Goal: Navigation & Orientation: Find specific page/section

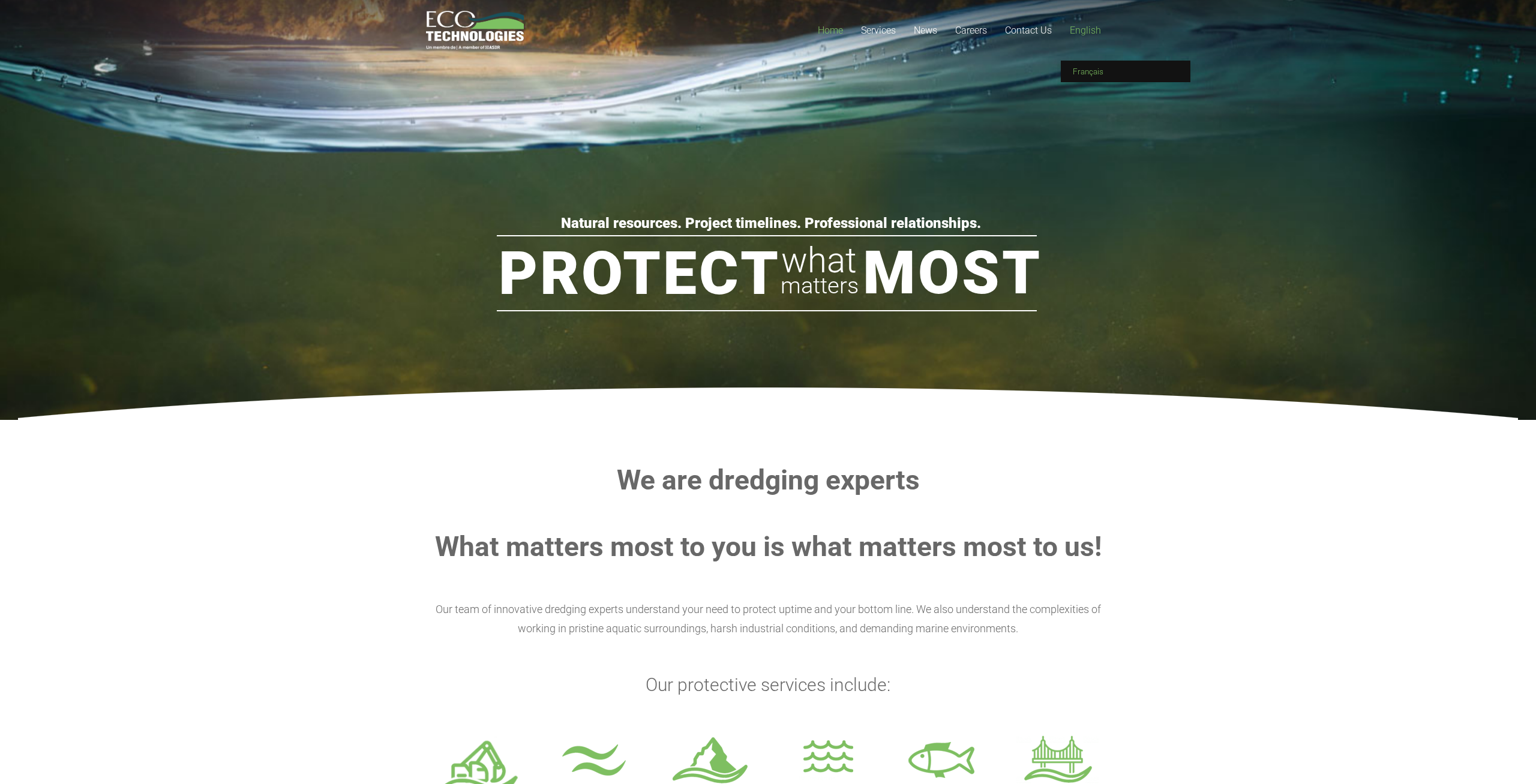
click at [1108, 69] on link "Français" at bounding box center [1126, 71] width 130 height 22
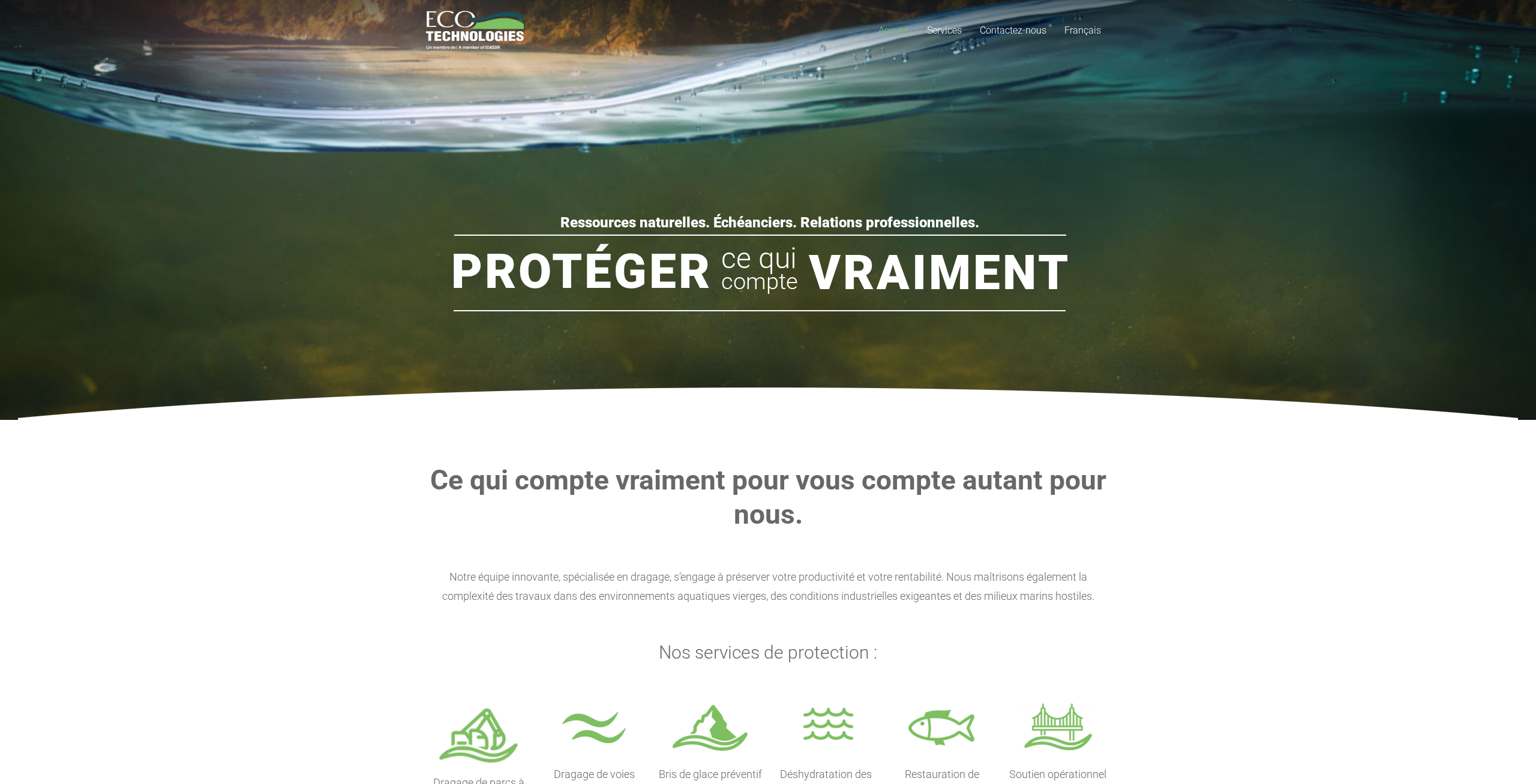
click at [643, 104] on rs-slide "Ressources naturelles. Échéanciers. Relations professionnelles. Protéger Vraime…" at bounding box center [768, 210] width 1536 height 420
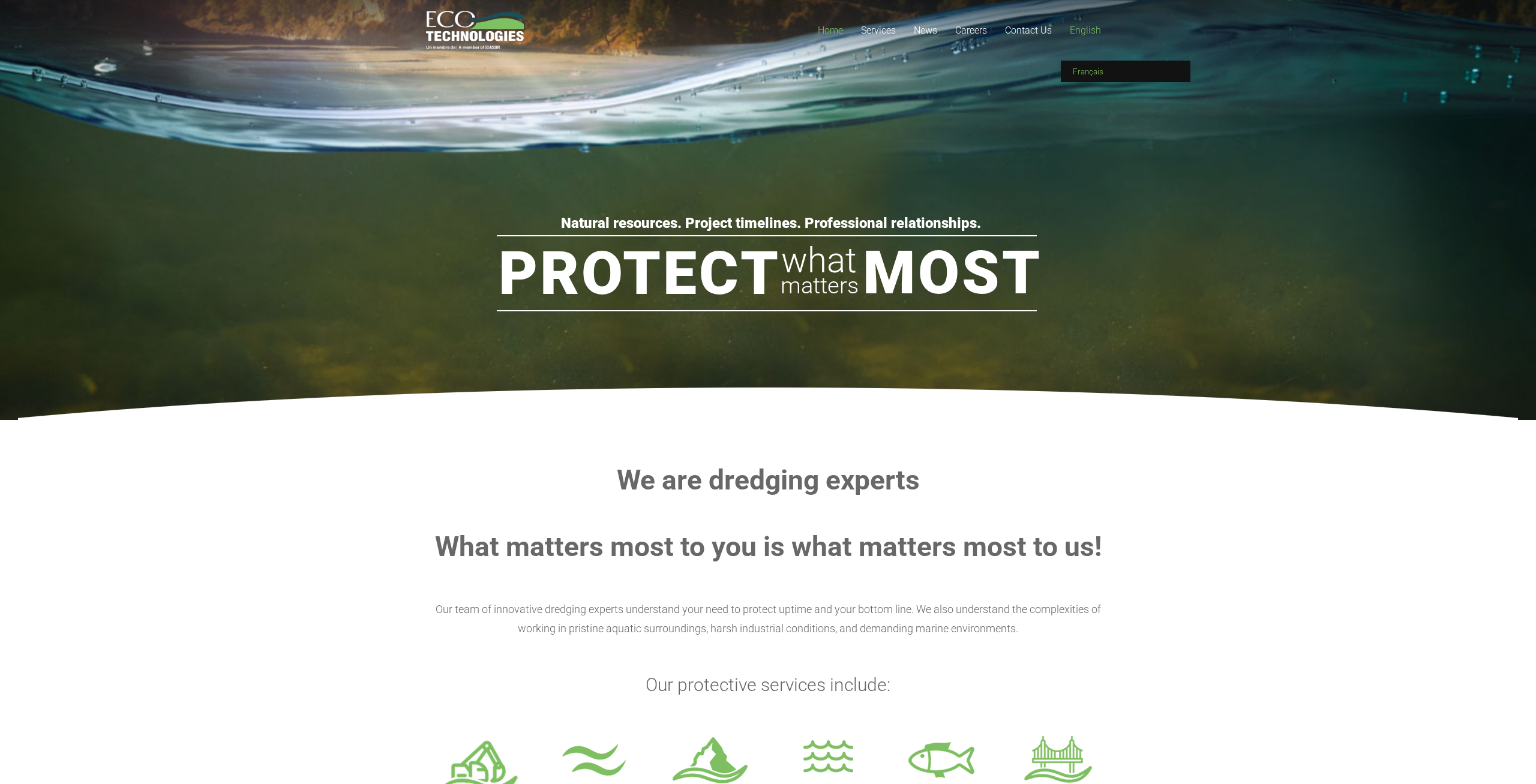
click at [1100, 69] on span "Français" at bounding box center [1088, 72] width 30 height 9
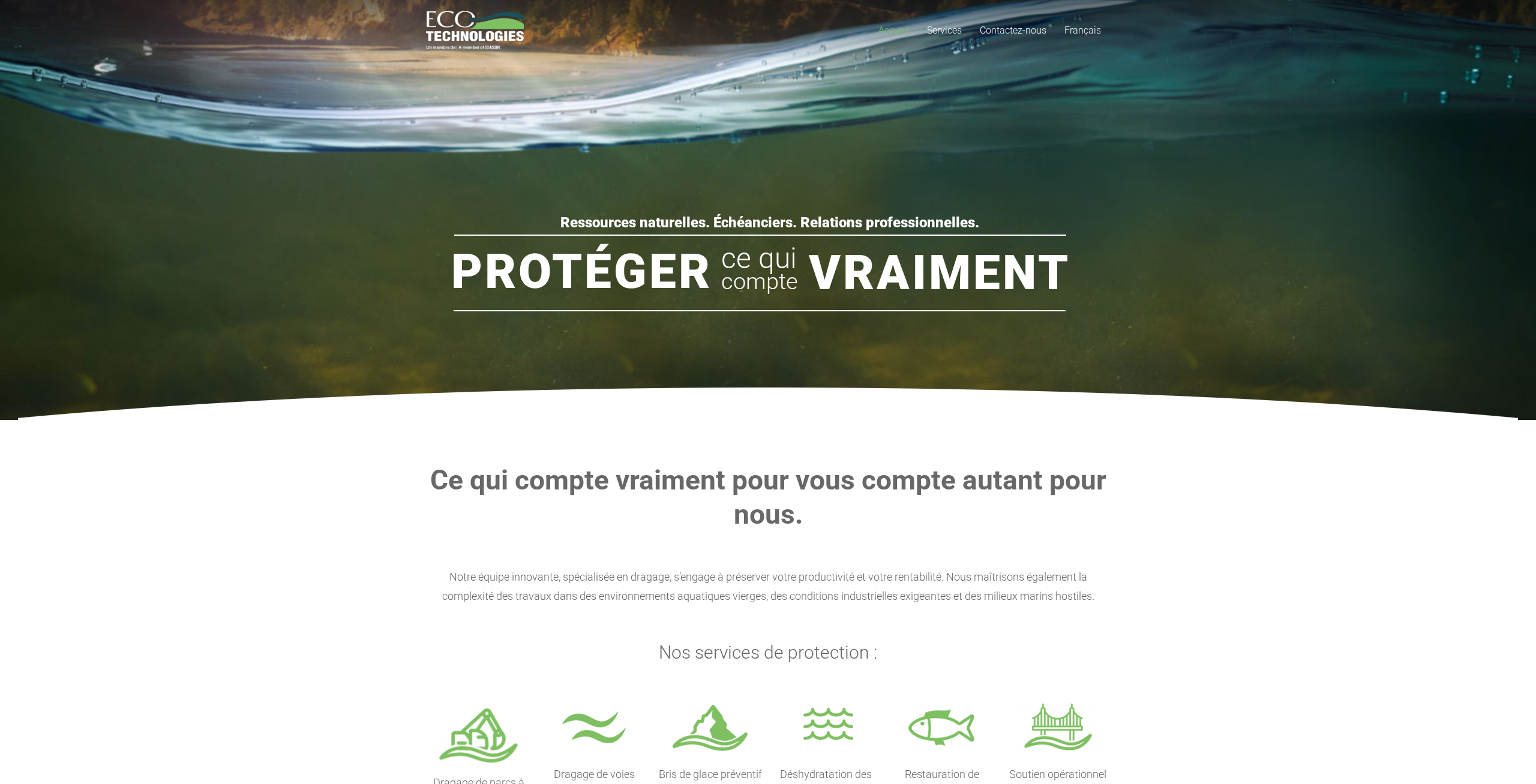
click at [980, 193] on rs-slide "Ressources naturelles. Échéanciers. Relations professionnelles. Protéger Vraime…" at bounding box center [768, 210] width 1536 height 420
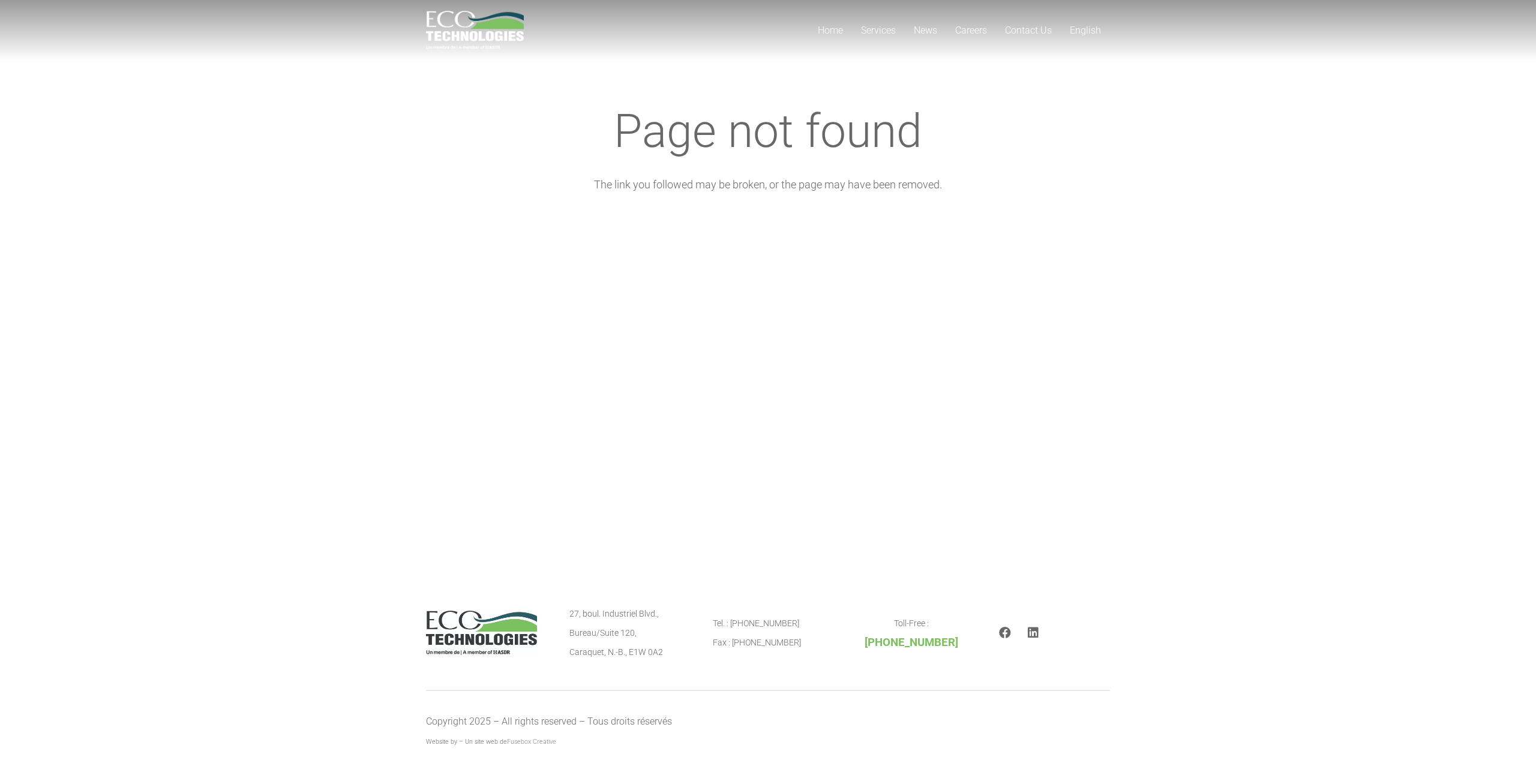
drag, startPoint x: 443, startPoint y: 411, endPoint x: 433, endPoint y: 406, distance: 11.2
click at [443, 410] on div "Home Services Mine Tailings Dredging & Industrial Lagoons Dredging Marine Dredg…" at bounding box center [768, 280] width 1536 height 561
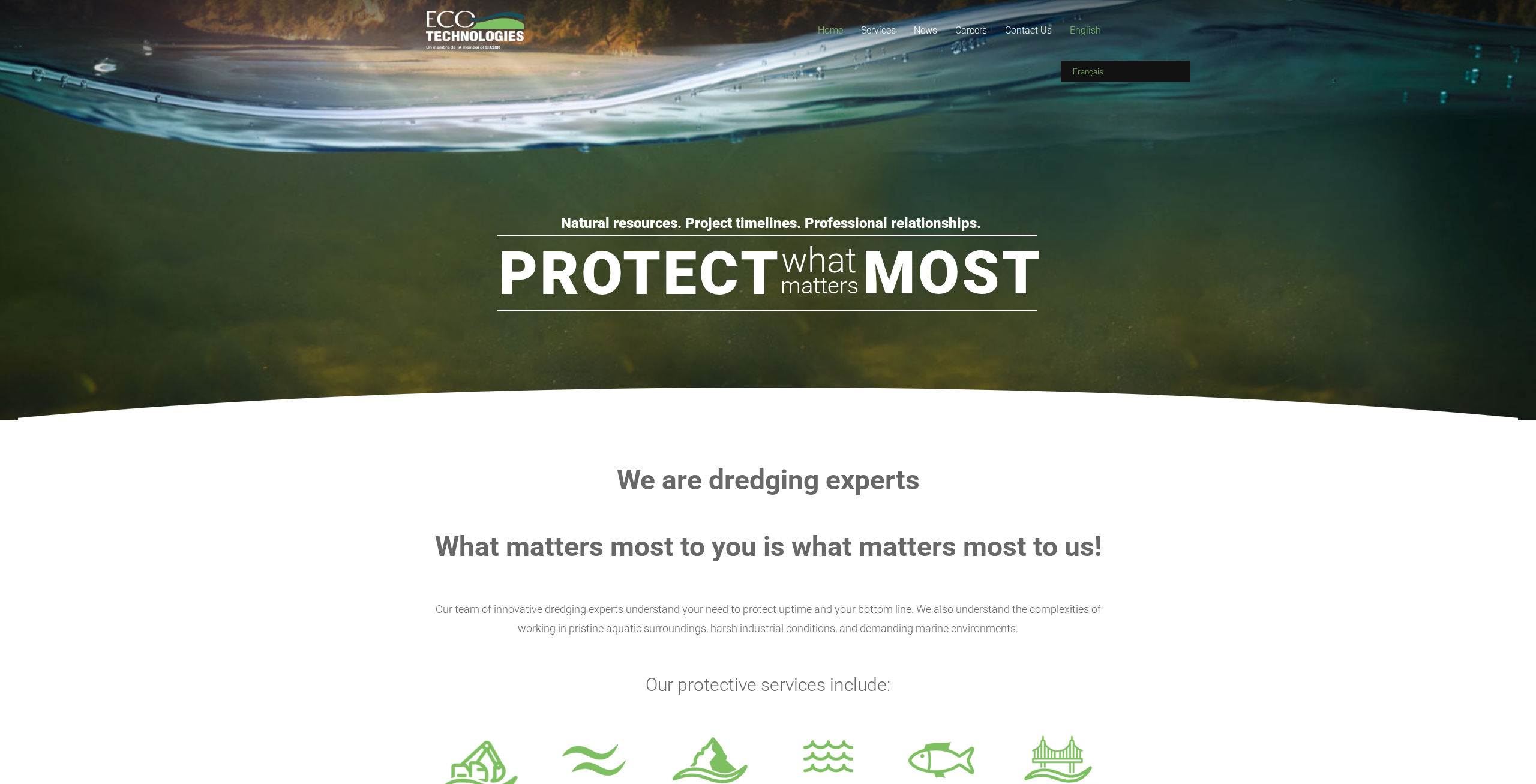
click at [1095, 67] on span "Français" at bounding box center [1088, 72] width 30 height 9
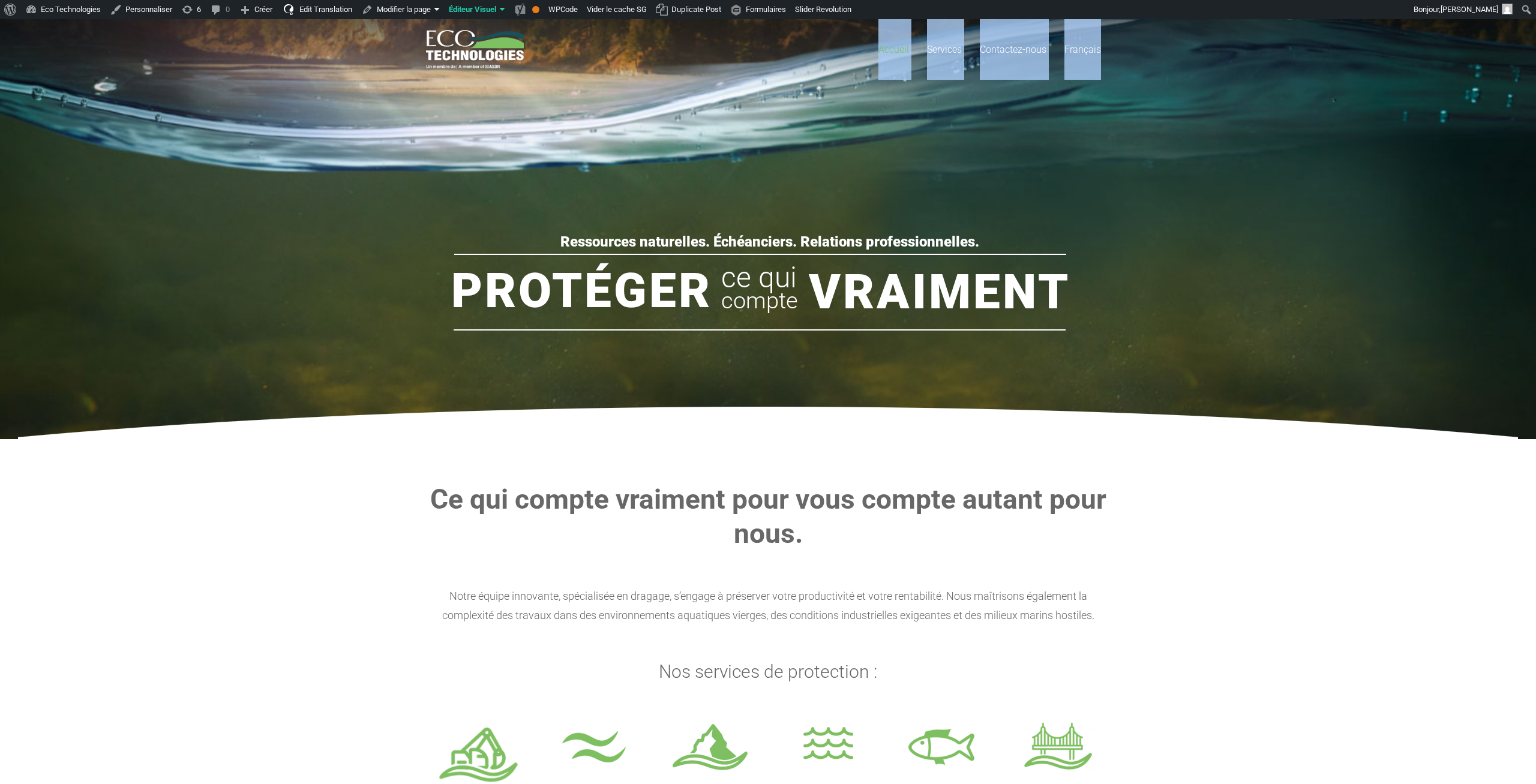
drag, startPoint x: 1101, startPoint y: 50, endPoint x: 737, endPoint y: 69, distance: 364.5
click at [736, 74] on div "Accueil Services Dragage de parcs à résidus miniers Dragage de voies navigables…" at bounding box center [768, 49] width 1536 height 60
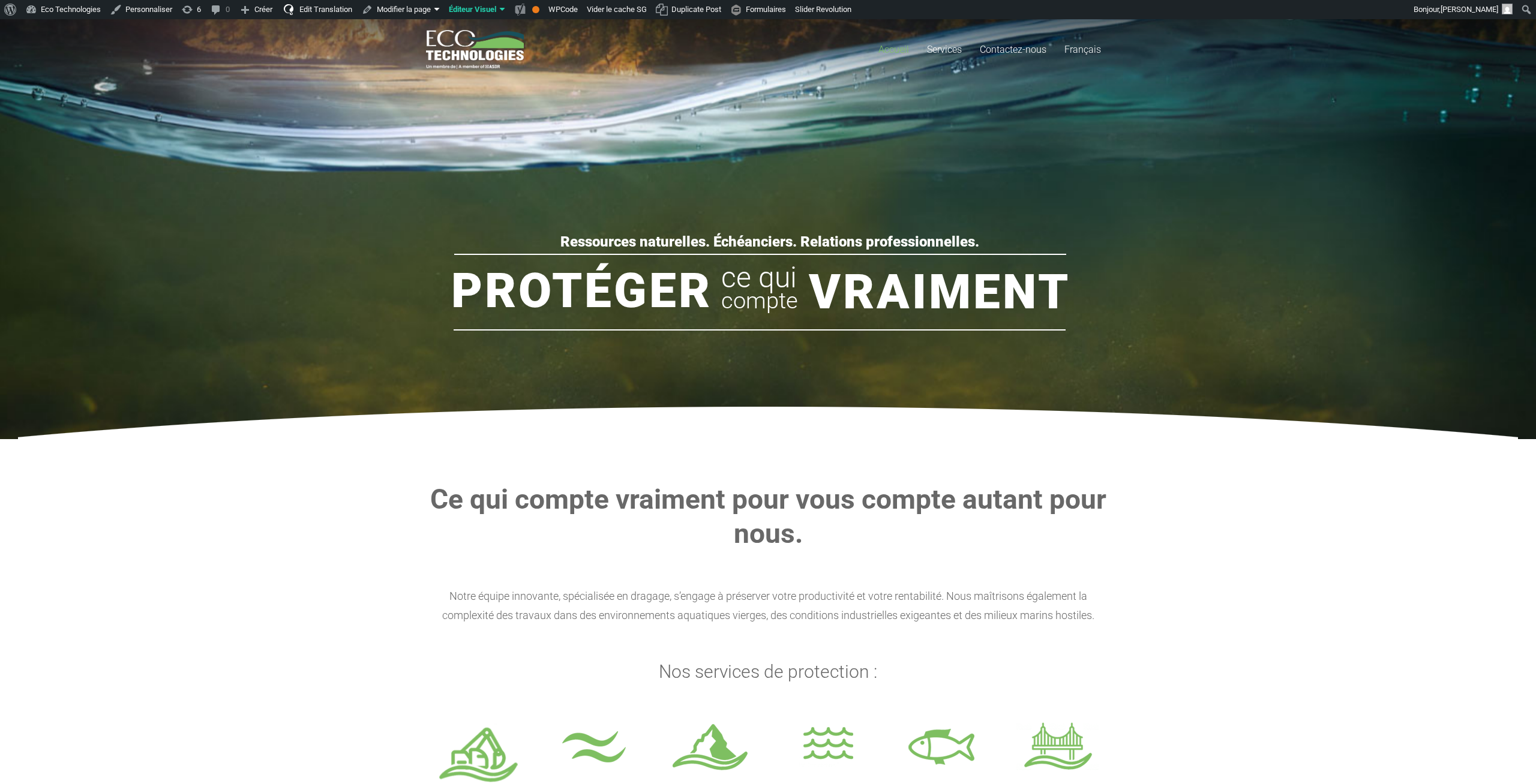
click at [780, 45] on div "Accueil Services Dragage de parcs à résidus miniers Dragage de voies navigables…" at bounding box center [903, 49] width 413 height 60
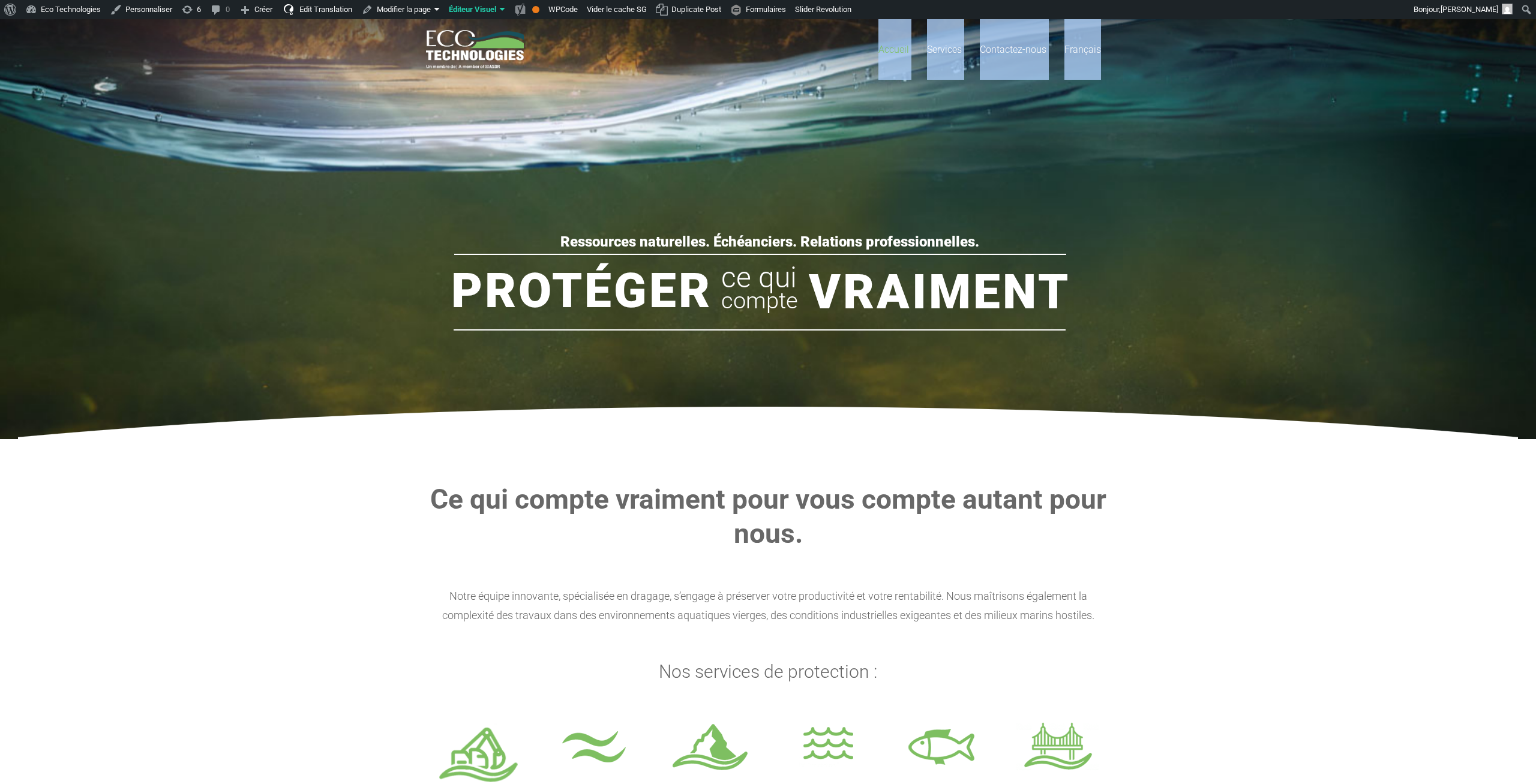
drag, startPoint x: 773, startPoint y: 47, endPoint x: 1278, endPoint y: 84, distance: 506.4
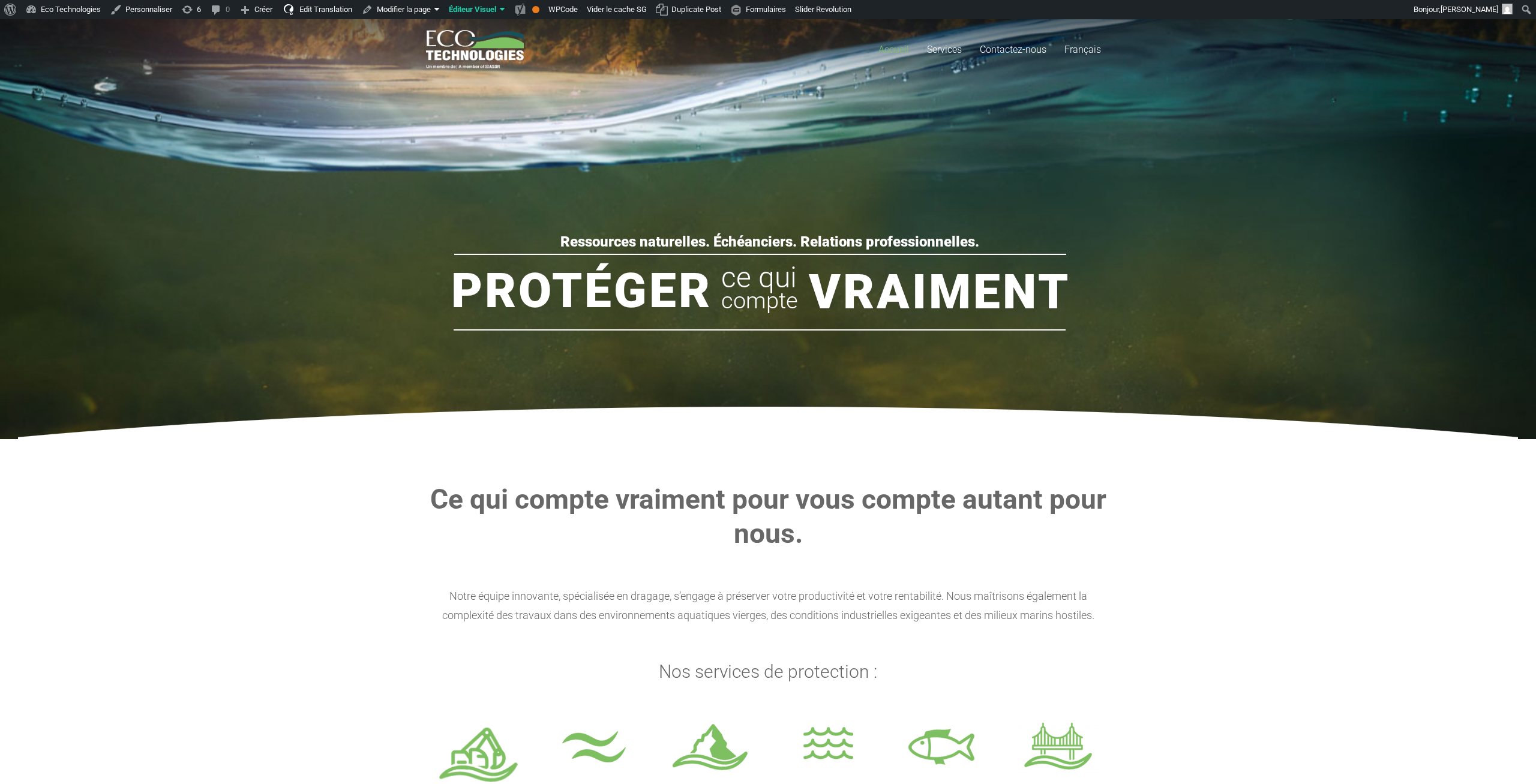
click at [1226, 477] on section "Ce qui compte vraiment pour vous compte autant pour nous. Notre équipe innovant…" at bounding box center [768, 661] width 1536 height 445
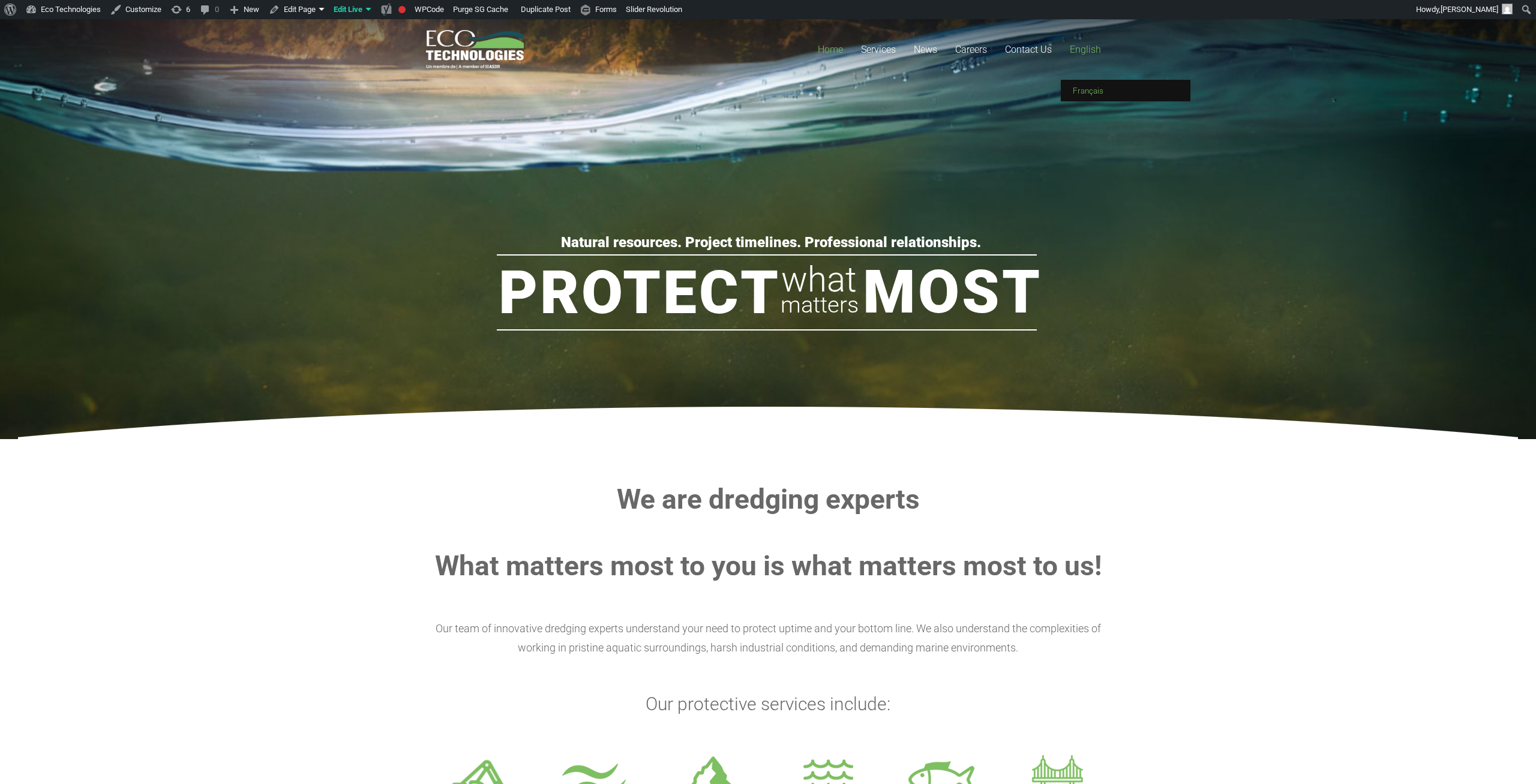
click at [1094, 87] on span "Français" at bounding box center [1088, 90] width 30 height 9
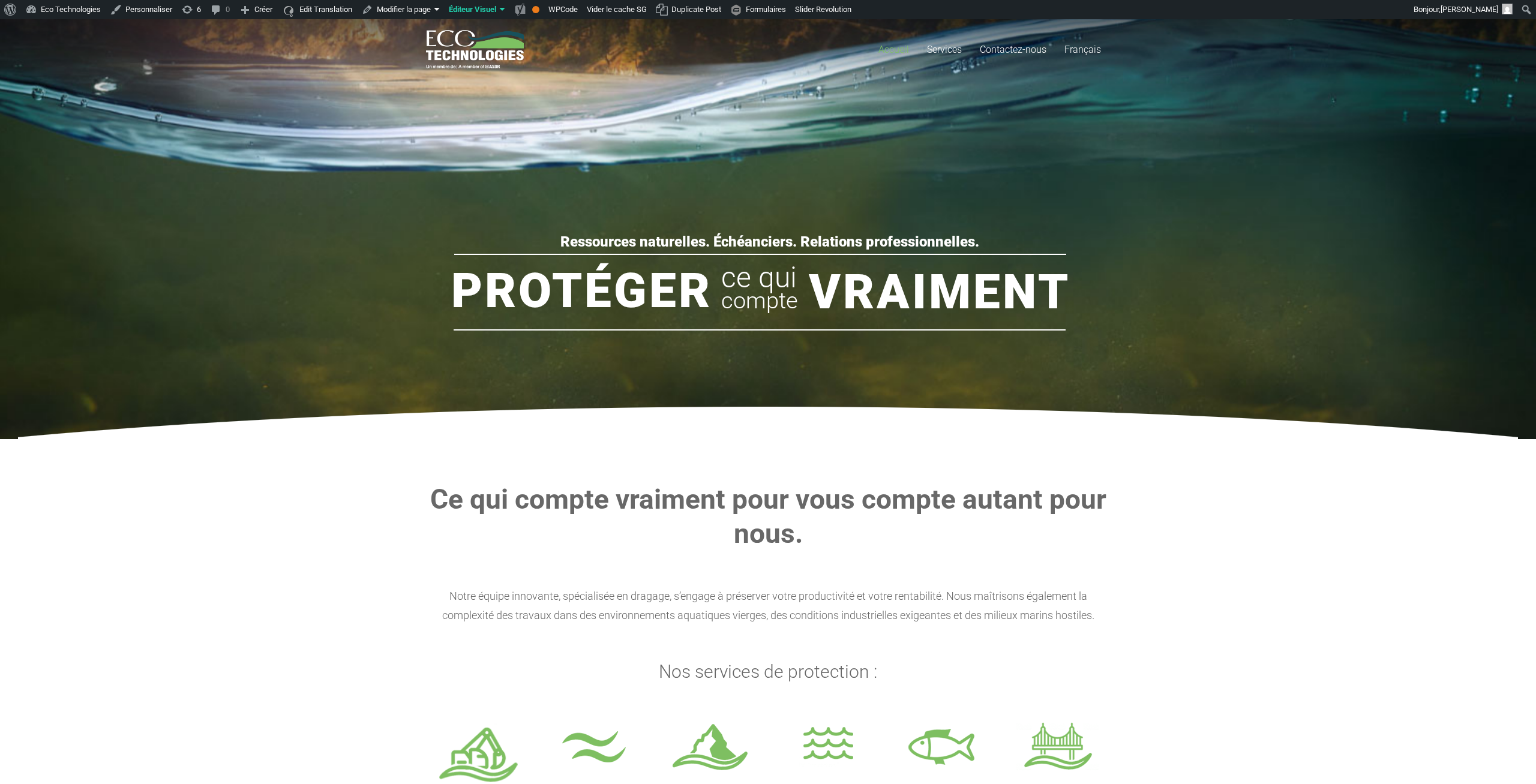
click at [932, 139] on rs-slide "Ressources naturelles. Échéanciers. Relations professionnelles. Protéger Vraime…" at bounding box center [768, 229] width 1536 height 420
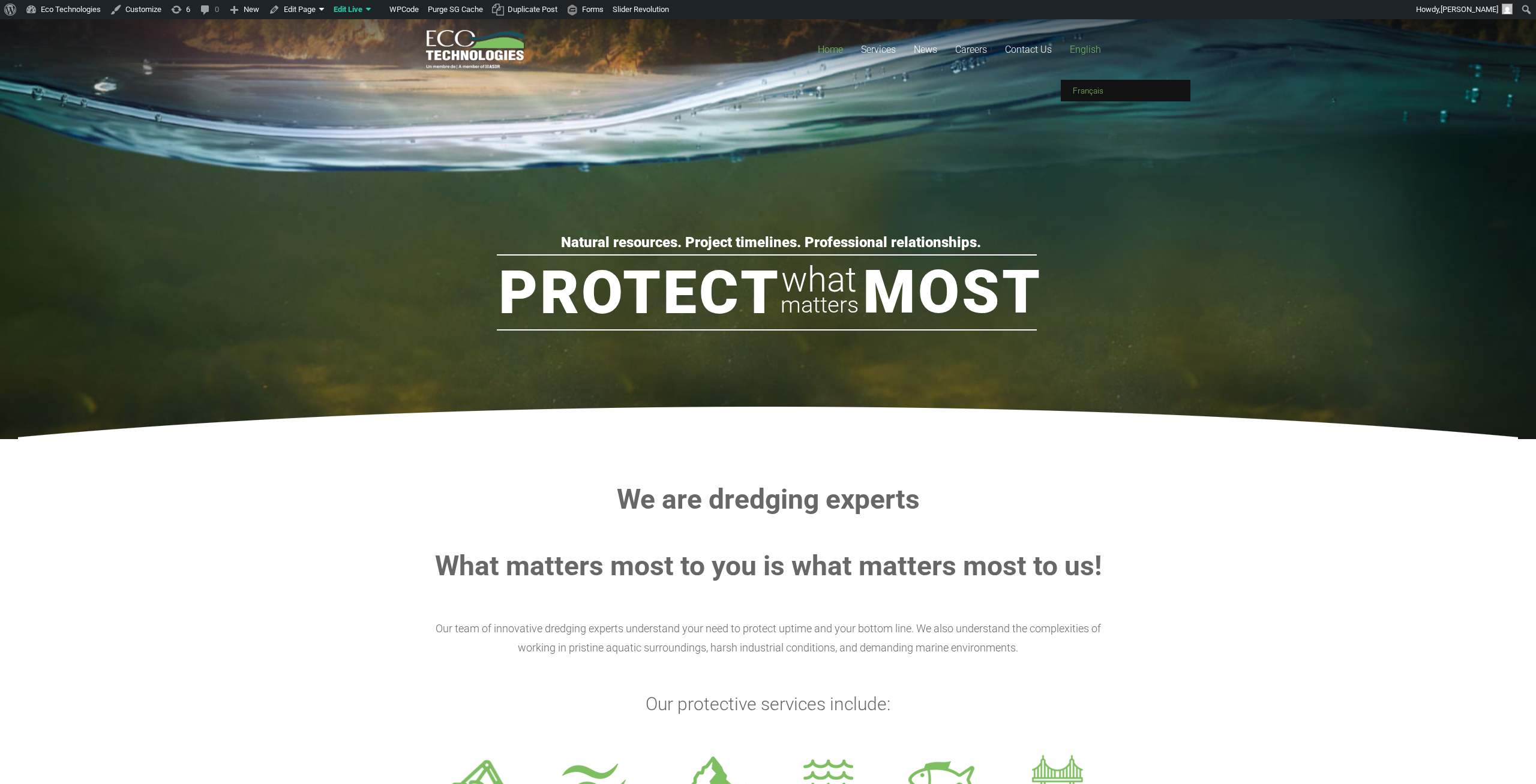
click at [1095, 85] on link "Français" at bounding box center [1126, 90] width 130 height 22
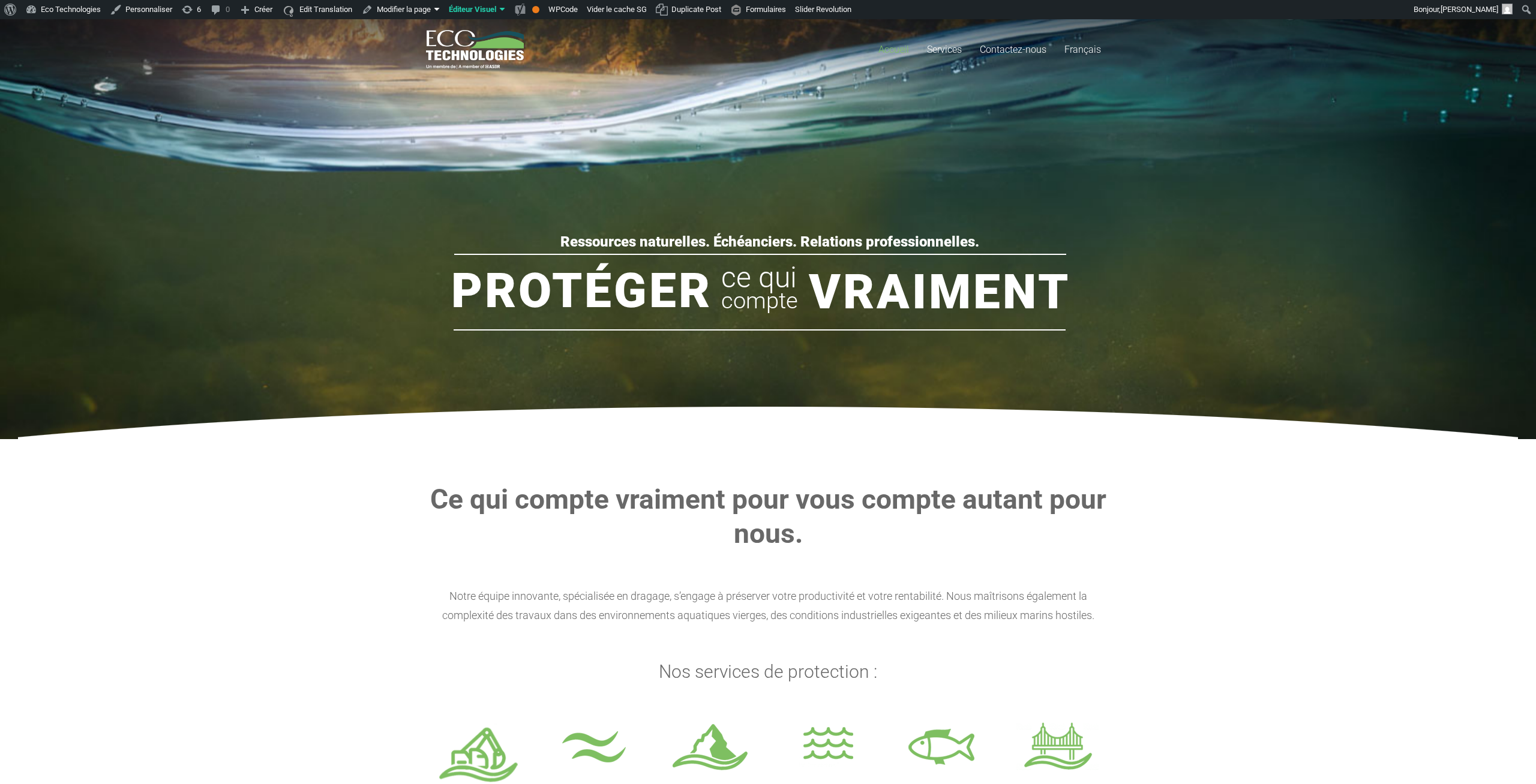
click at [778, 77] on div "Accueil Services Dragage de parcs à résidus miniers Dragage de voies navigables…" at bounding box center [903, 49] width 413 height 60
drag, startPoint x: 187, startPoint y: 359, endPoint x: 246, endPoint y: 348, distance: 60.0
click at [189, 356] on rs-slide "Ressources naturelles. Échéanciers. Relations professionnelles. Protéger Vraime…" at bounding box center [768, 229] width 1536 height 420
click at [1091, 51] on span "Français" at bounding box center [1082, 50] width 37 height 11
click at [1081, 95] on span "English" at bounding box center [1080, 90] width 25 height 9
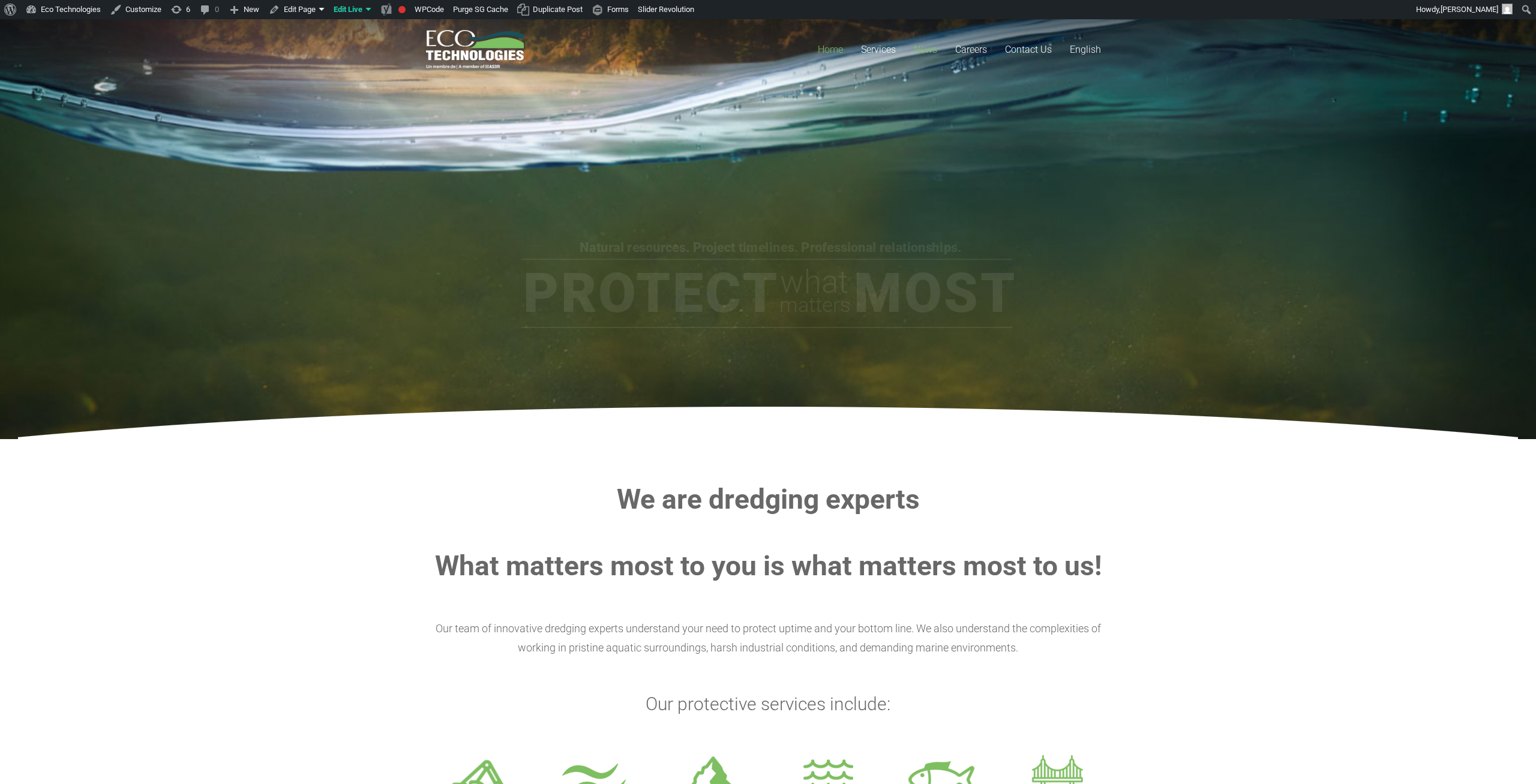
click at [932, 32] on link "News" at bounding box center [926, 49] width 41 height 60
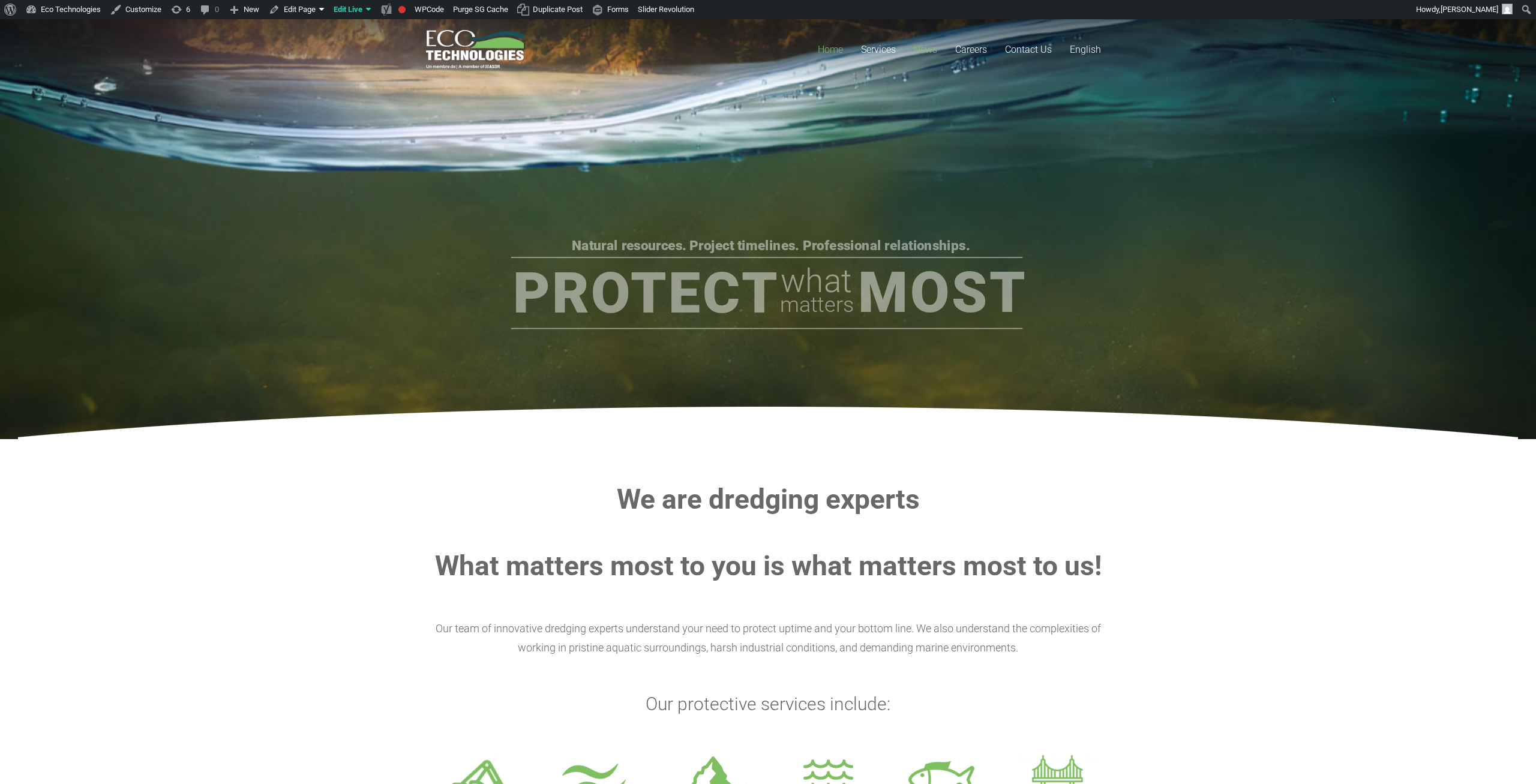
click at [933, 46] on span "News" at bounding box center [925, 50] width 24 height 11
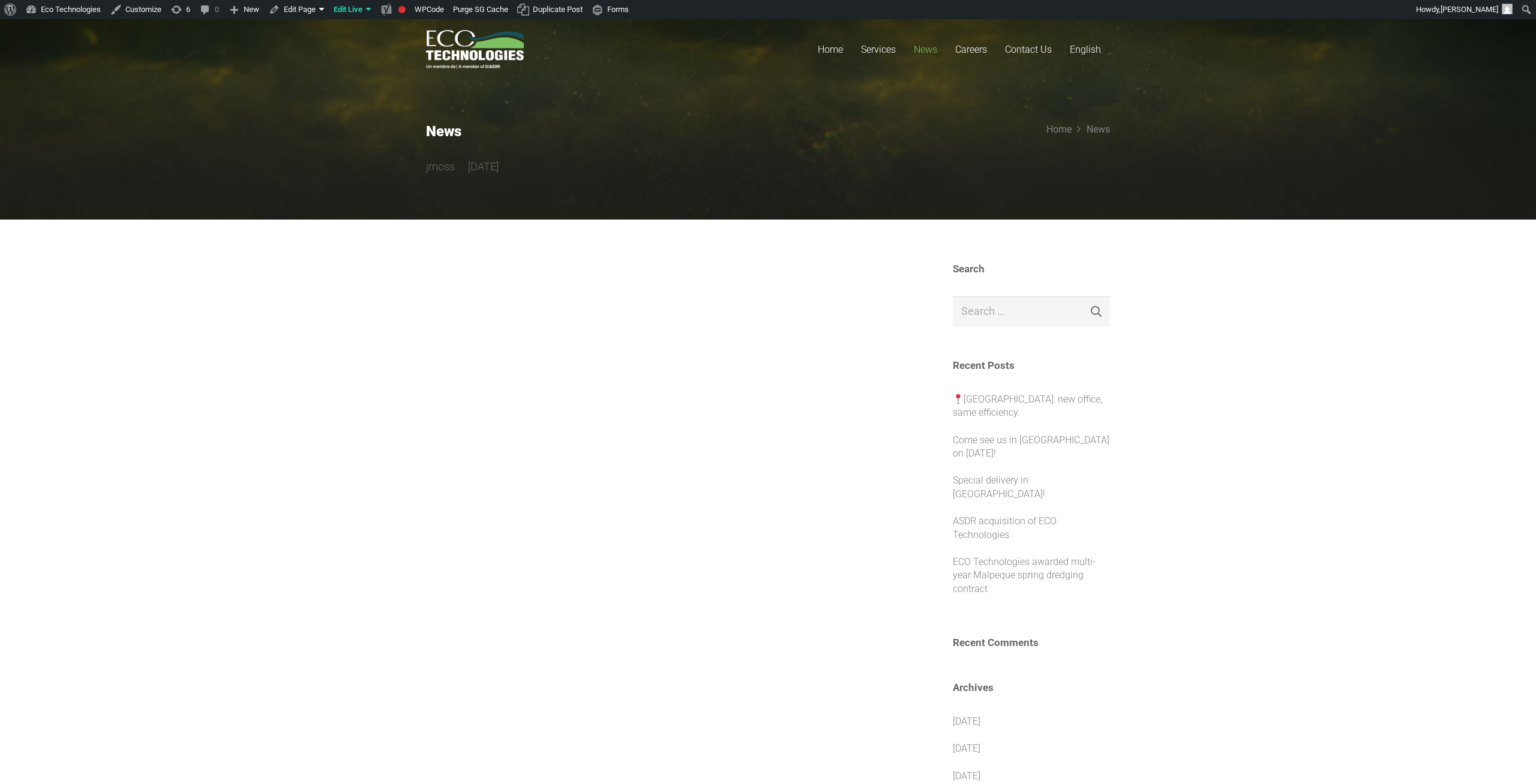
click at [1168, 527] on section "Search Search for: Search Recent Posts Quebec City: new office, same efficiency…" at bounding box center [768, 788] width 1536 height 1138
drag, startPoint x: 1044, startPoint y: 518, endPoint x: 772, endPoint y: 315, distance: 339.4
click at [774, 317] on section "Search Search for: Search Recent Posts Quebec City: new office, same efficiency…" at bounding box center [768, 788] width 1536 height 1138
click at [806, 440] on div at bounding box center [662, 789] width 473 height 1052
drag, startPoint x: 967, startPoint y: 402, endPoint x: 939, endPoint y: 395, distance: 28.9
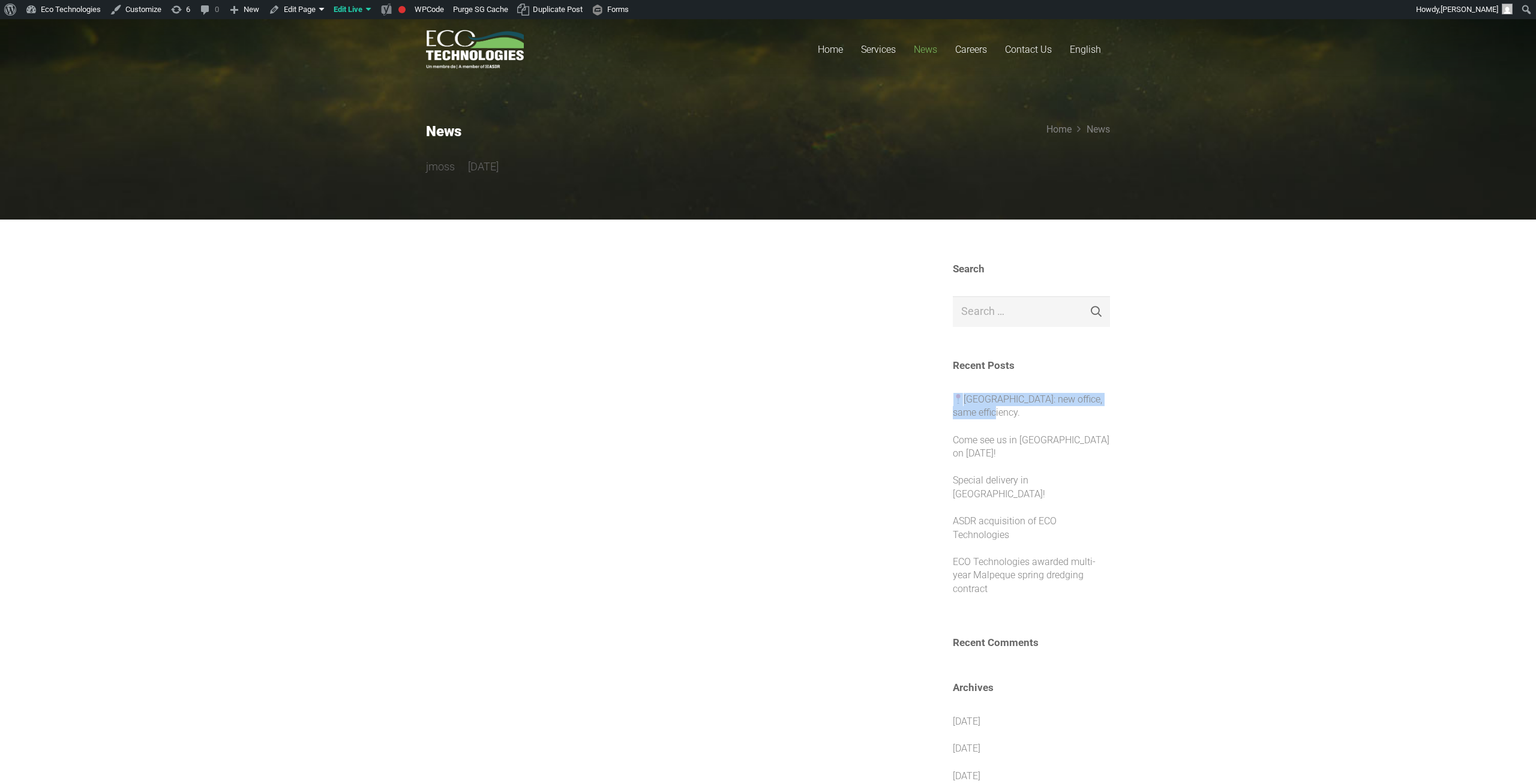
click at [939, 395] on div "Search Search for: Search Recent Posts Quebec City: new office, same efficiency…" at bounding box center [768, 789] width 684 height 1052
copy link "[GEOGRAPHIC_DATA]: new office, same efficiency."
click at [622, 431] on div at bounding box center [662, 789] width 473 height 1052
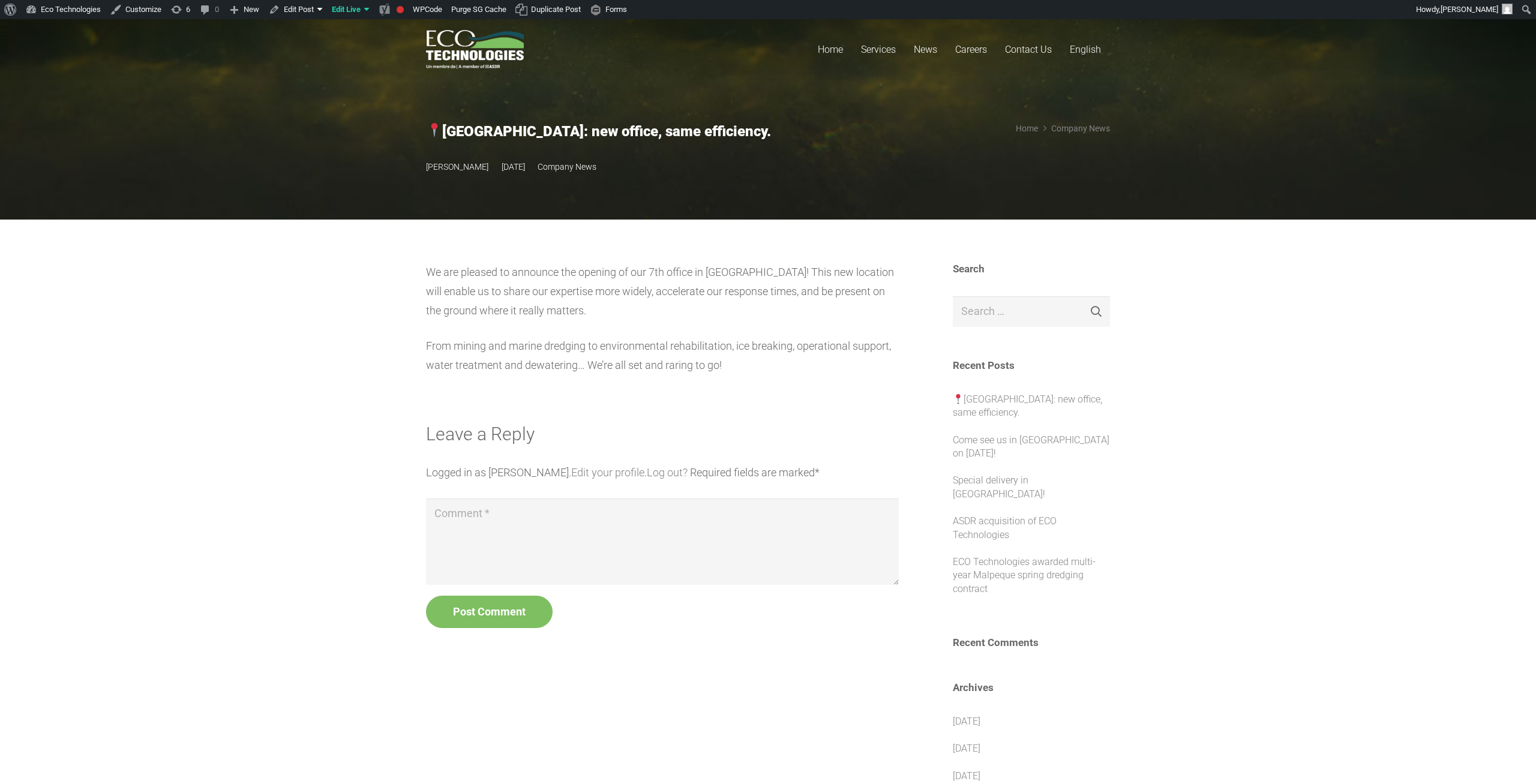
click at [374, 471] on section "We are pleased to announce the opening of our 7th office in [GEOGRAPHIC_DATA]! …" at bounding box center [768, 788] width 1536 height 1138
click at [348, 491] on section "We are pleased to announce the opening of our 7th office in [GEOGRAPHIC_DATA]! …" at bounding box center [768, 788] width 1536 height 1138
click at [340, 478] on section "We are pleased to announce the opening of our 7th office in [GEOGRAPHIC_DATA]! …" at bounding box center [768, 788] width 1536 height 1138
drag, startPoint x: 338, startPoint y: 476, endPoint x: 318, endPoint y: 477, distance: 20.0
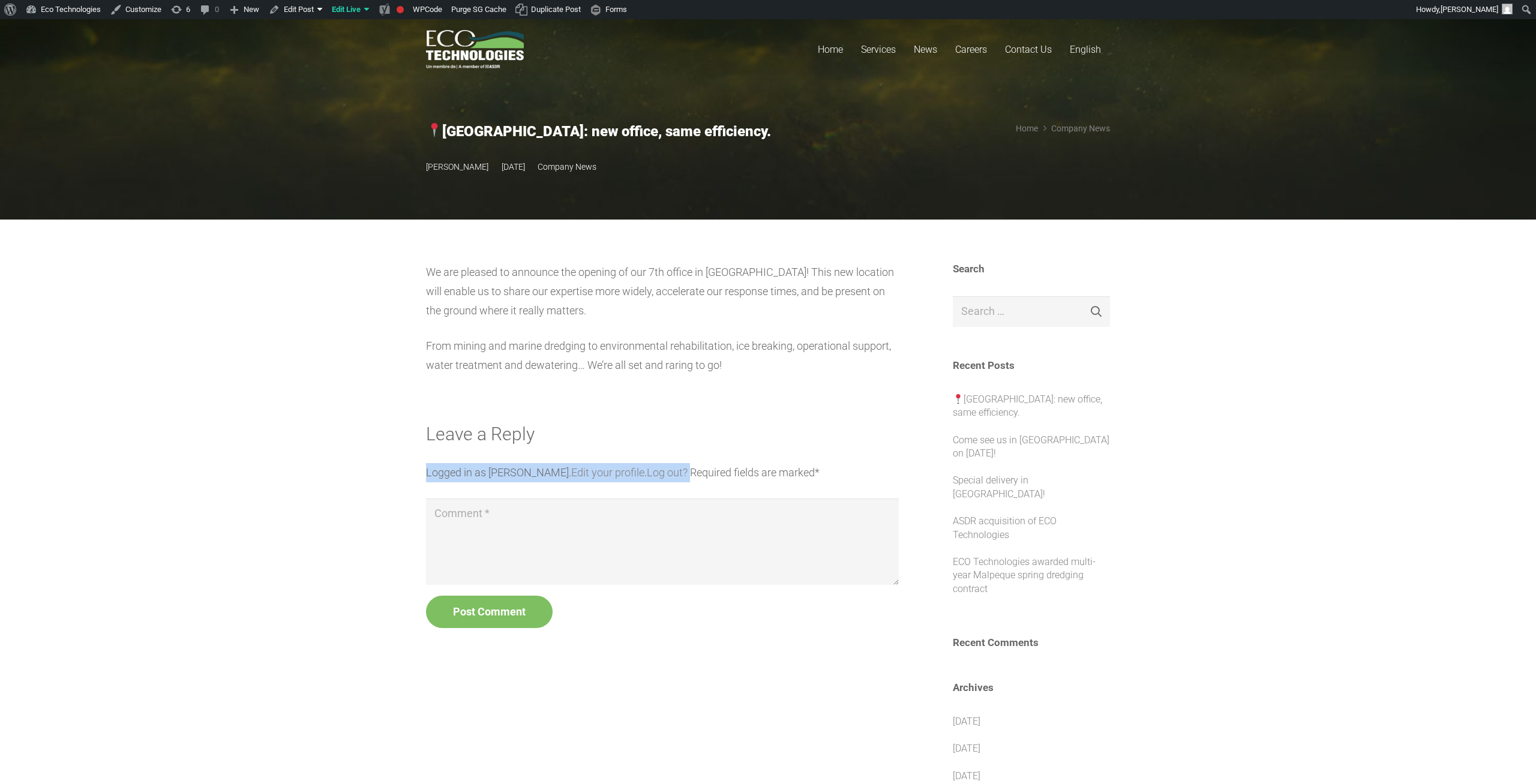
click at [333, 477] on section "We are pleased to announce the opening of our 7th office in [GEOGRAPHIC_DATA]! …" at bounding box center [768, 788] width 1536 height 1138
click at [96, 567] on section "We are pleased to announce the opening of our 7th office in [GEOGRAPHIC_DATA]! …" at bounding box center [768, 788] width 1536 height 1138
click at [267, 329] on section "We are pleased to announce the opening of our 7th office in [GEOGRAPHIC_DATA]! …" at bounding box center [768, 788] width 1536 height 1138
click at [310, 301] on section "We are pleased to announce the opening of our 7th office in [GEOGRAPHIC_DATA]! …" at bounding box center [768, 788] width 1536 height 1138
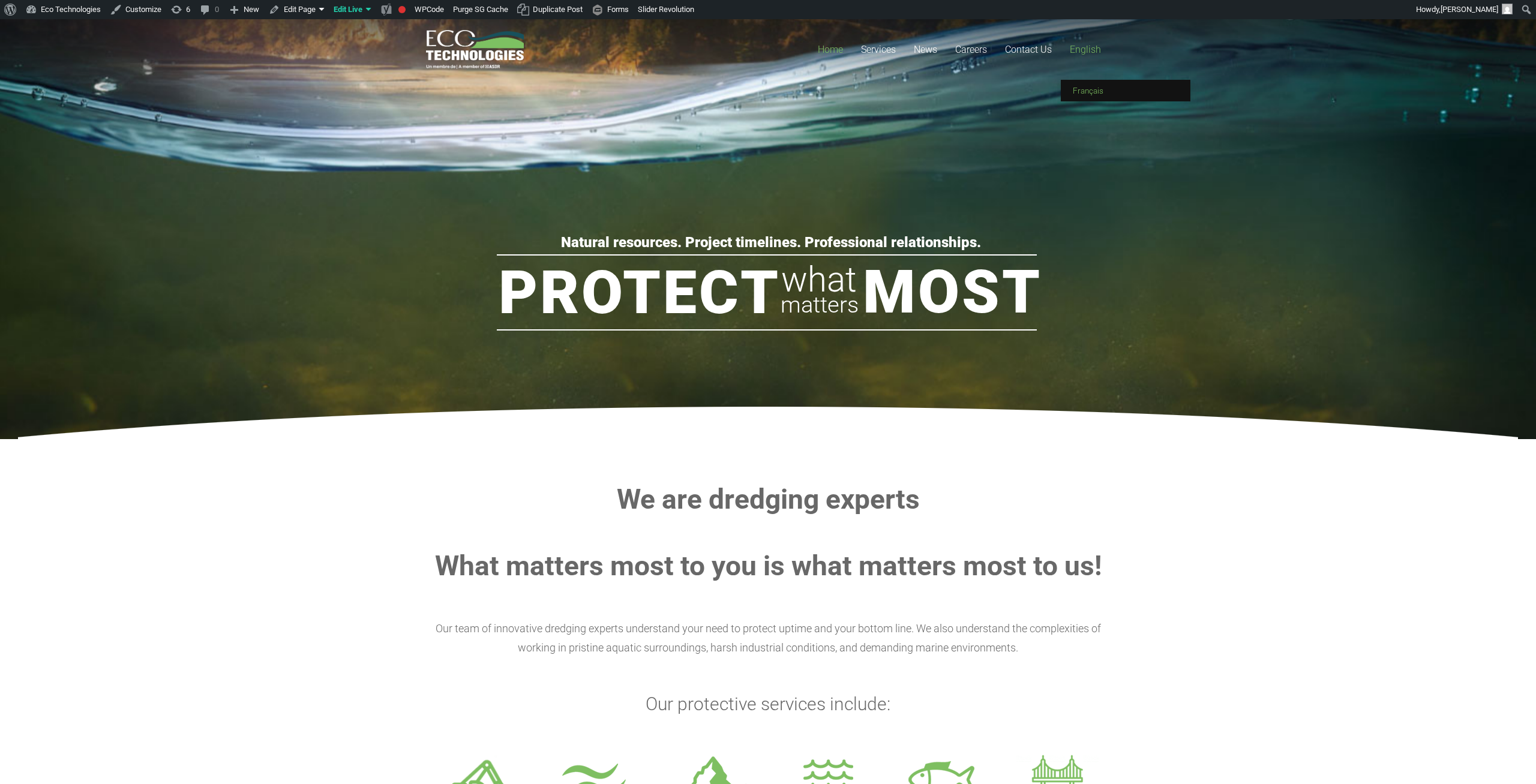
click at [1090, 89] on span "Français" at bounding box center [1088, 90] width 30 height 9
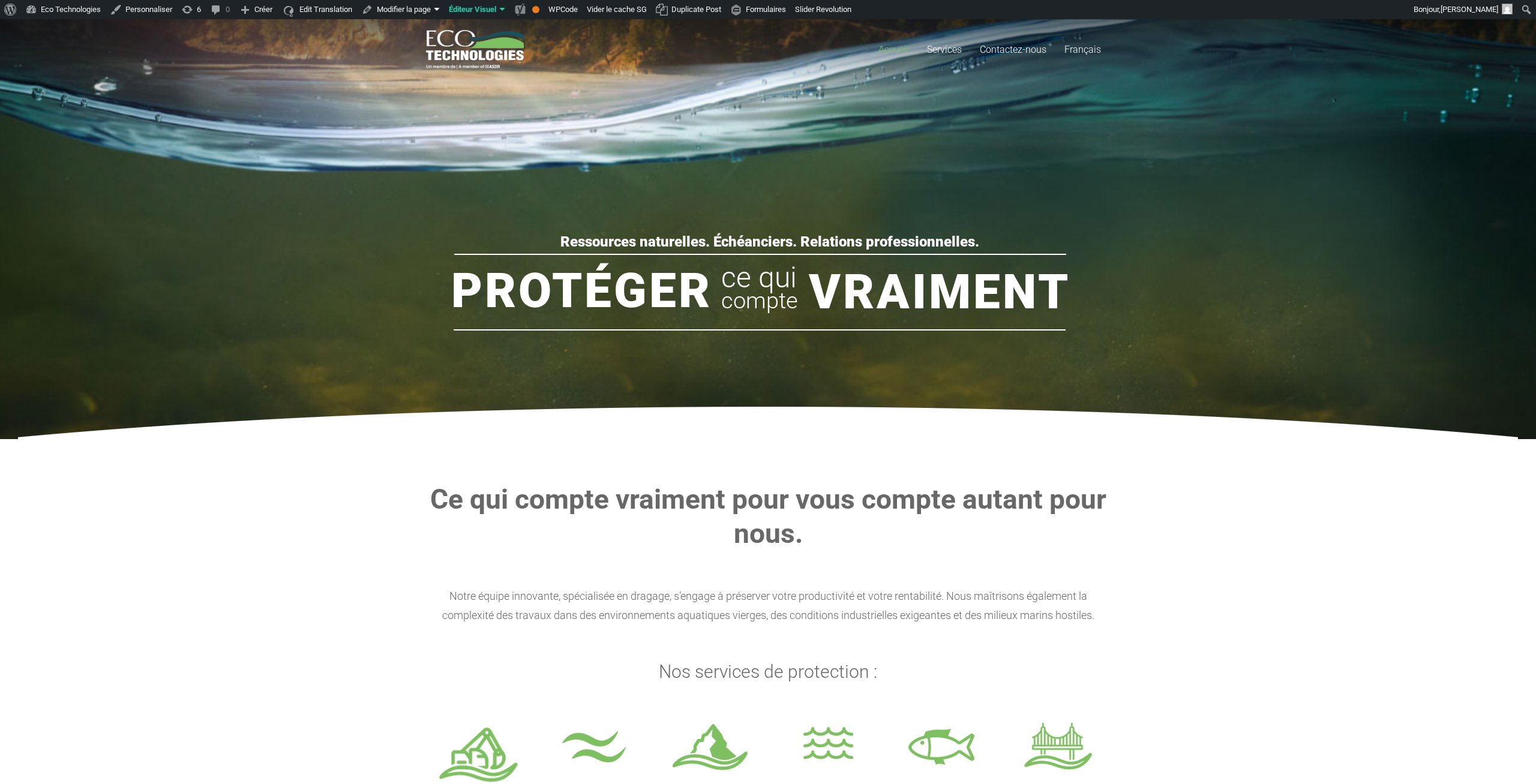
click at [707, 90] on rs-slide "Ressources naturelles. Échéanciers. Relations professionnelles. Protéger Vraime…" at bounding box center [768, 229] width 1536 height 420
click at [1154, 136] on rs-slide "Ressources naturelles. Échéanciers. Relations professionnelles. Protéger Vraime…" at bounding box center [768, 229] width 1536 height 420
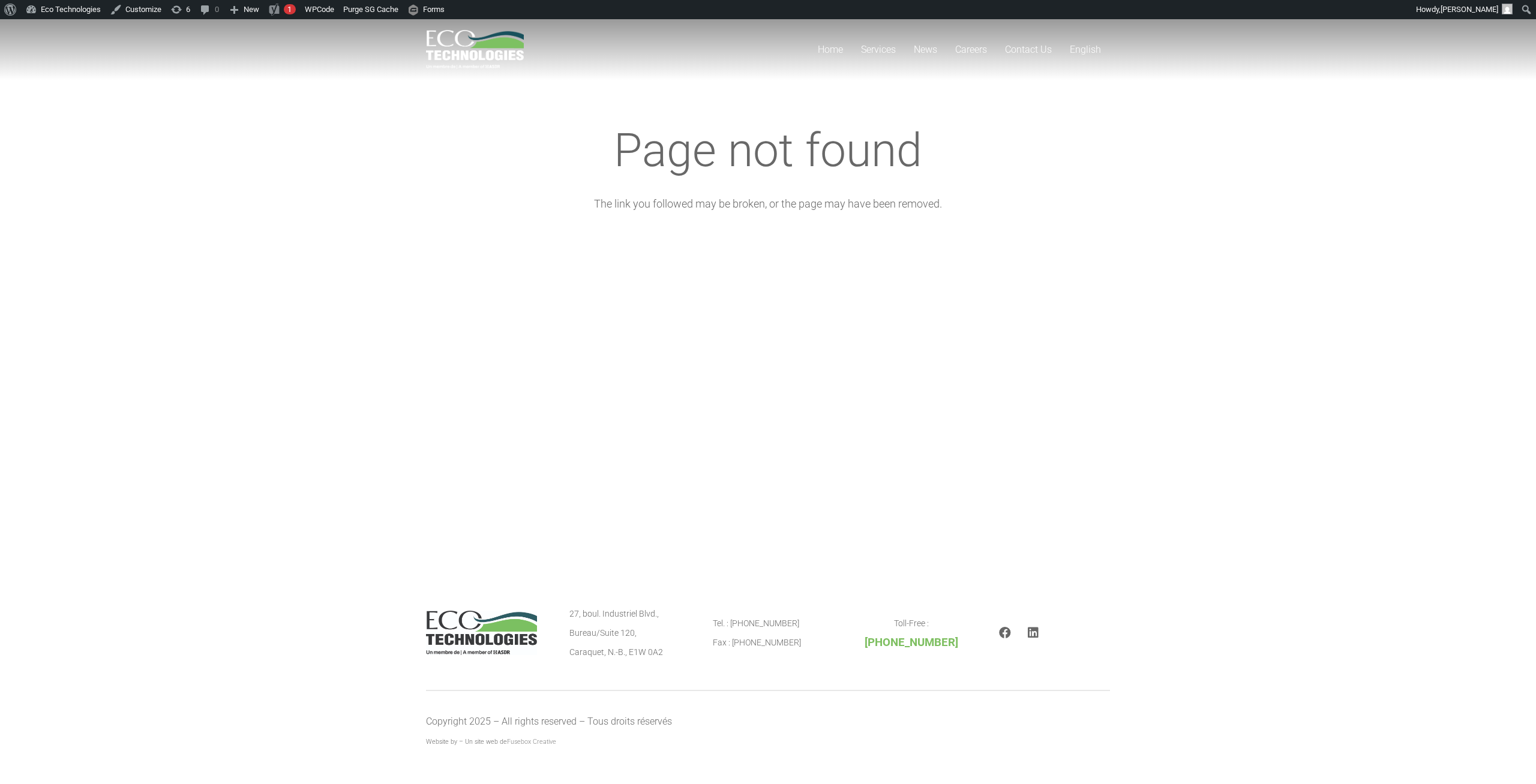
click at [464, 312] on div "Home Services Mine Tailings Dredging & Industrial Lagoons Dredging Marine Dredg…" at bounding box center [768, 289] width 1536 height 541
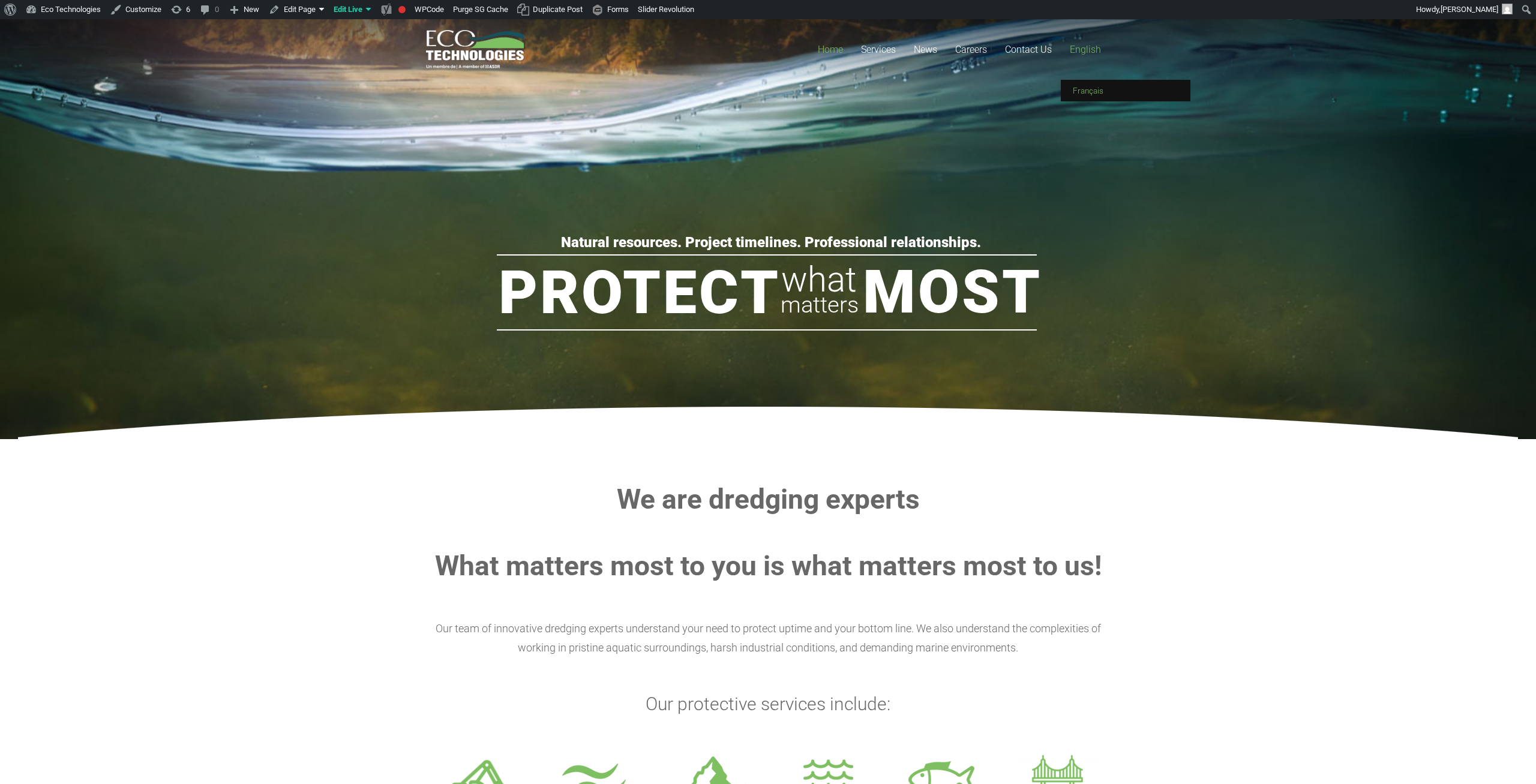
click at [1089, 84] on link "Français" at bounding box center [1126, 90] width 130 height 22
drag, startPoint x: 438, startPoint y: 498, endPoint x: 760, endPoint y: 24, distance: 573.0
click at [439, 497] on h2 "We are dredging experts" at bounding box center [768, 499] width 684 height 34
click at [1094, 89] on span "Français" at bounding box center [1088, 90] width 30 height 9
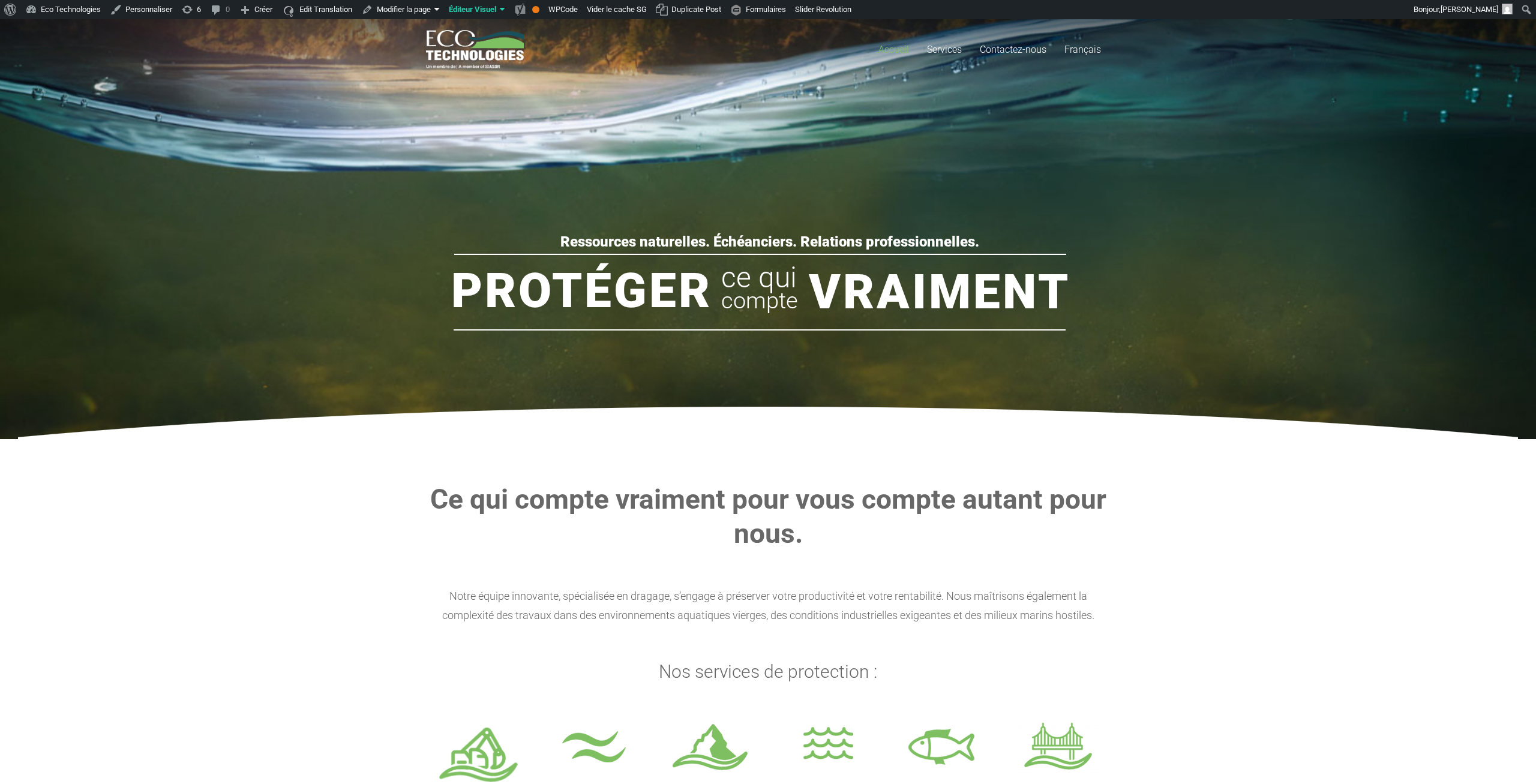
click at [542, 362] on rs-group "Ressources naturelles. Échéanciers. Relations professionnelles. Protéger Vraime…" at bounding box center [769, 302] width 742 height 141
click at [310, 501] on section "Ce qui compte vraiment pour vous compte autant pour nous. Notre équipe innovant…" at bounding box center [768, 661] width 1536 height 445
click at [1087, 87] on span "English" at bounding box center [1080, 90] width 25 height 9
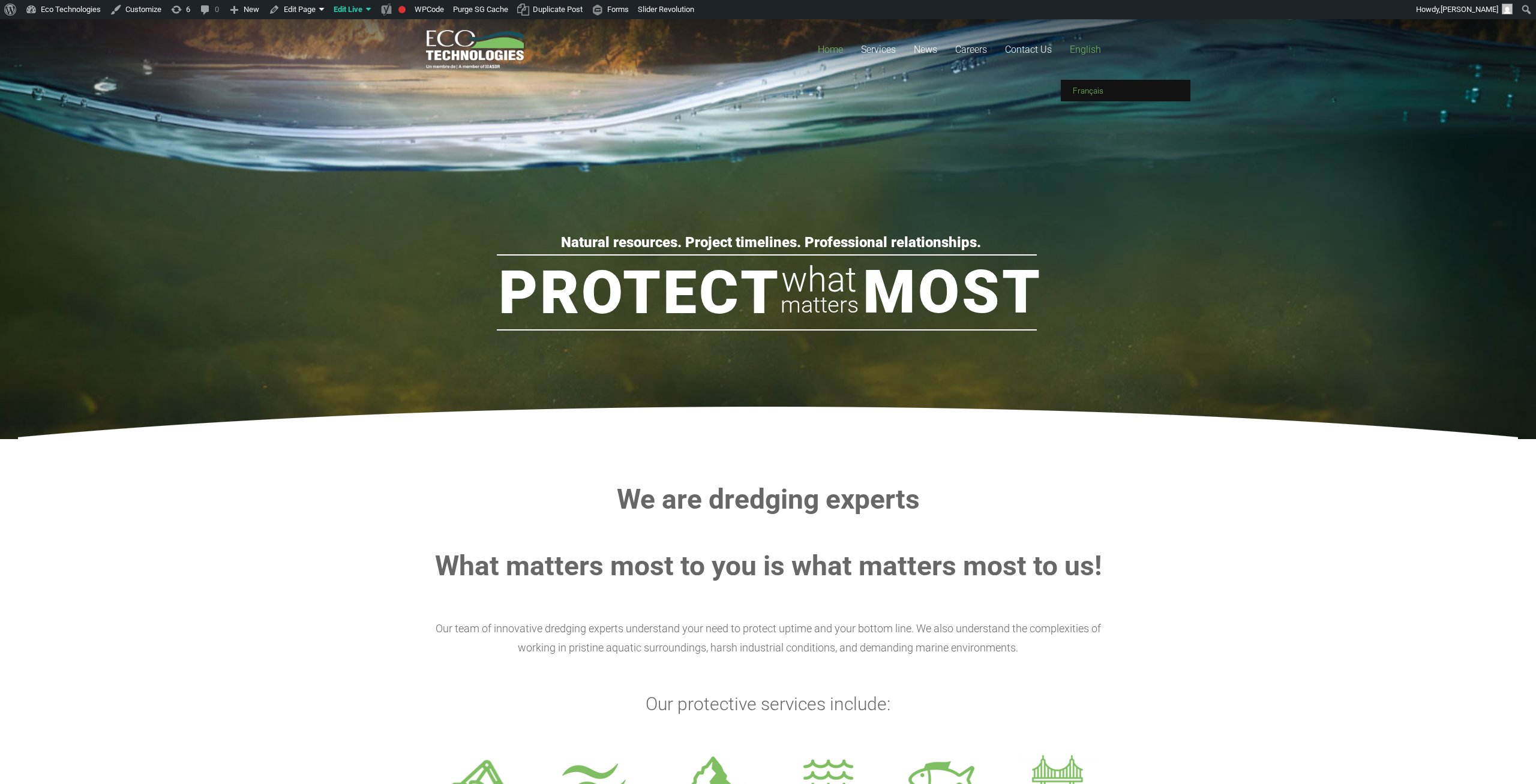
click at [1091, 89] on span "Français" at bounding box center [1088, 90] width 30 height 9
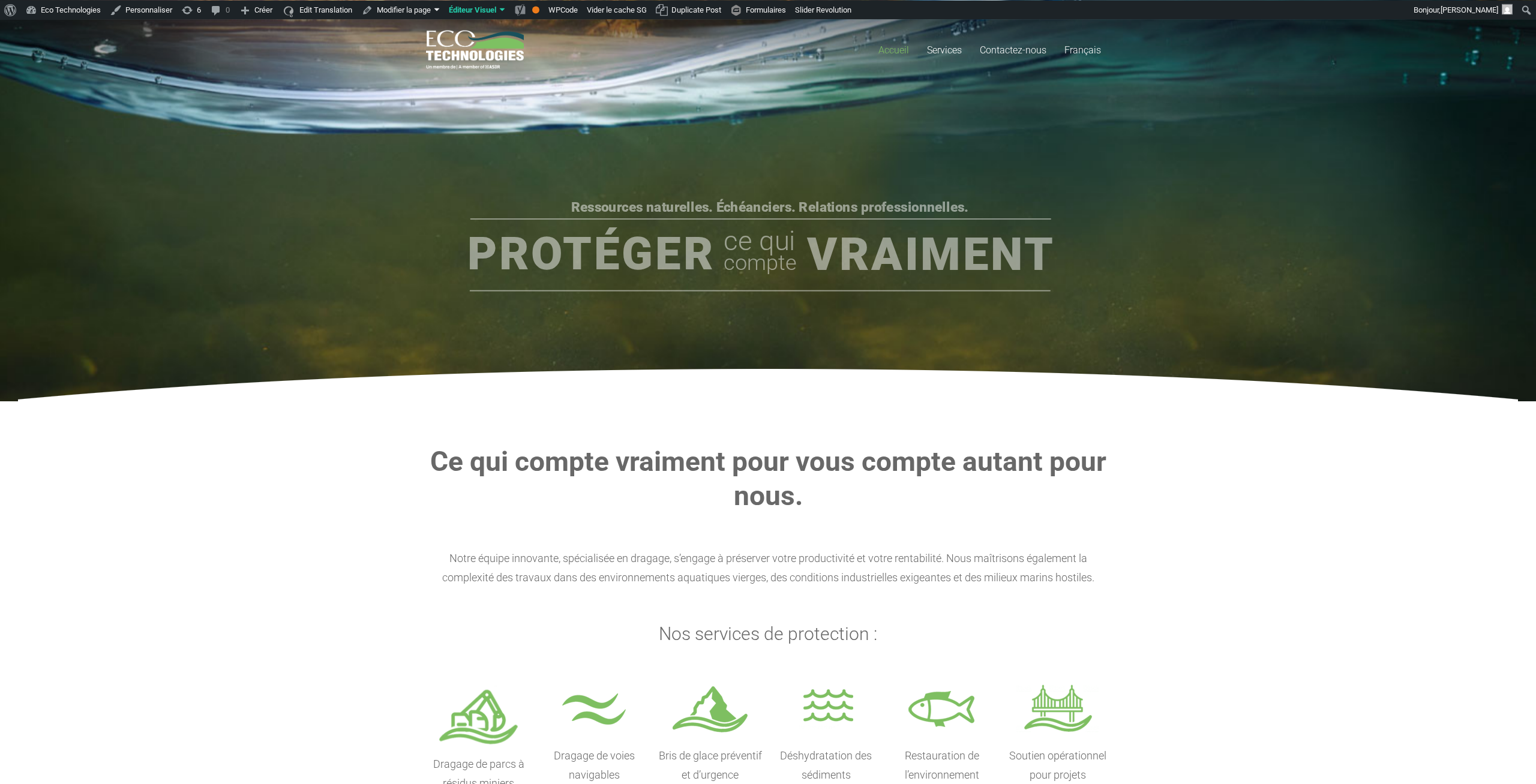
scroll to position [61, 0]
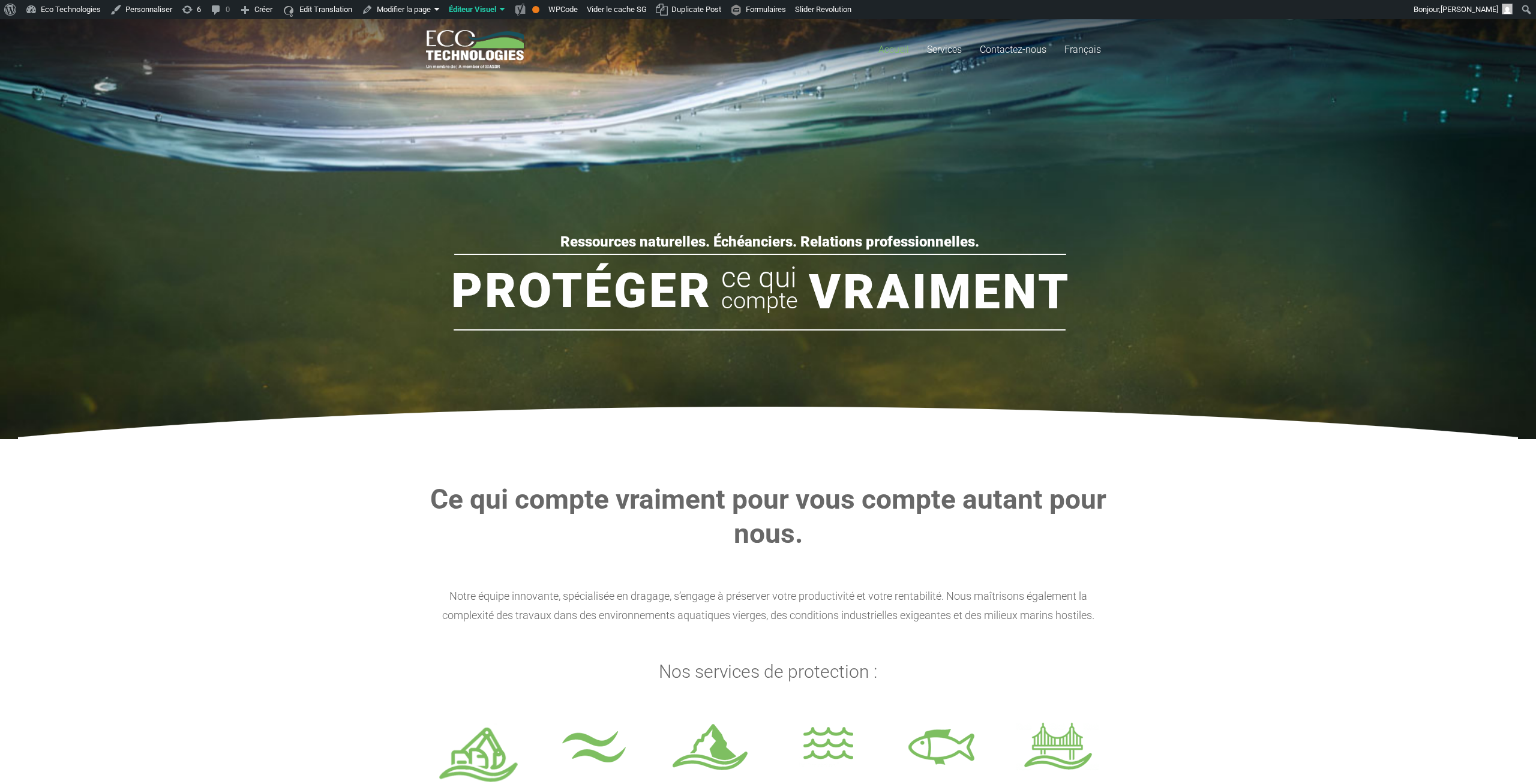
click at [1217, 408] on img at bounding box center [768, 423] width 1500 height 32
click at [1247, 489] on section "Ce qui compte vraiment pour vous compte autant pour nous. Notre équipe innovant…" at bounding box center [768, 661] width 1536 height 445
click at [778, 216] on rs-slide "Ressources naturelles. Échéanciers. Relations professionnelles. Protéger Vraime…" at bounding box center [768, 229] width 1536 height 420
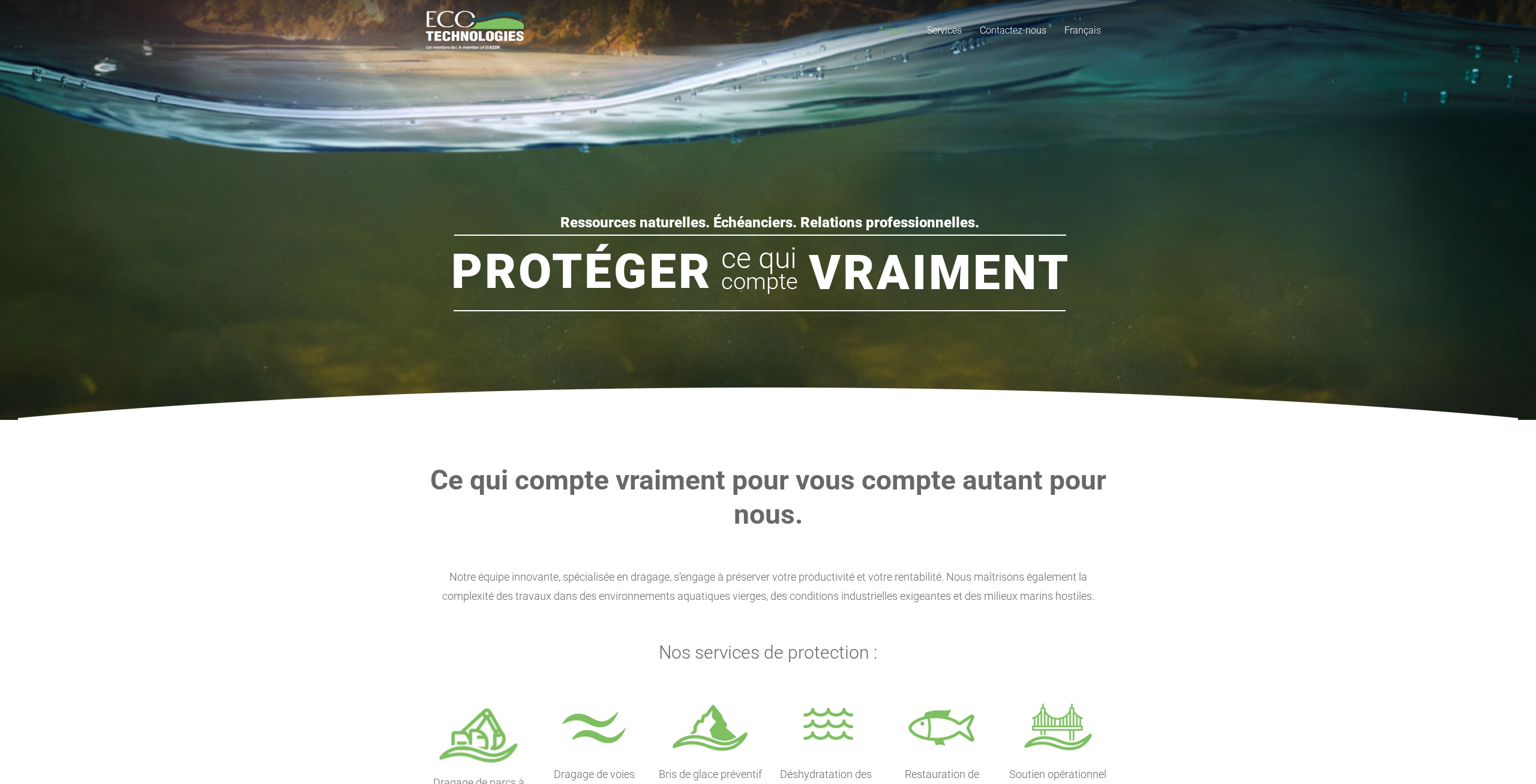
click at [308, 315] on rs-slide "Ressources naturelles. Échéanciers. Relations professionnelles. Protéger Vraime…" at bounding box center [768, 210] width 1536 height 420
click at [231, 577] on section "Ce qui compte vraiment pour vous compte autant pour nous. Notre équipe innovant…" at bounding box center [768, 642] width 1536 height 445
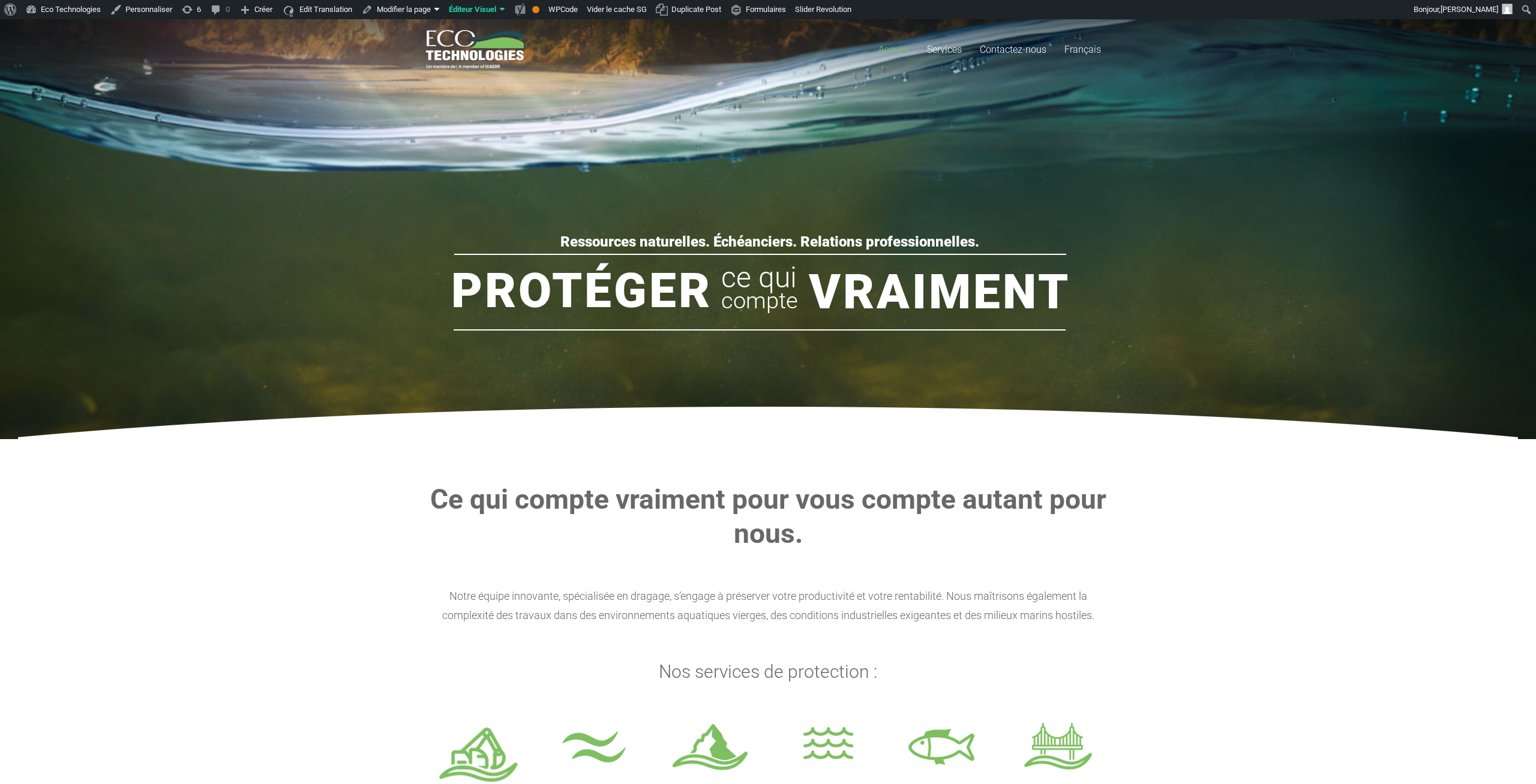
click at [255, 241] on rs-slide "Ressources naturelles. Échéanciers. Relations professionnelles. Protéger Vraime…" at bounding box center [768, 229] width 1536 height 420
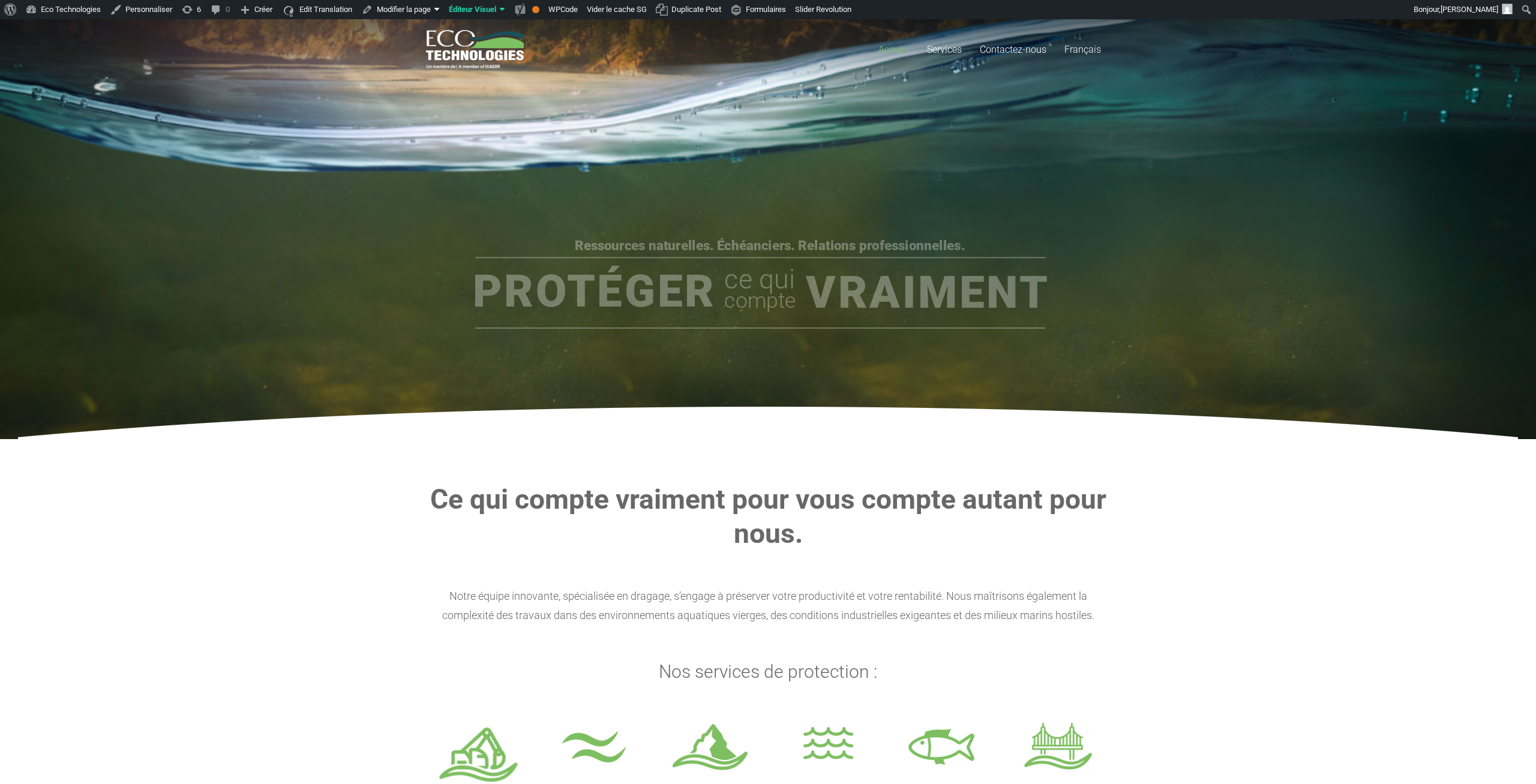
click at [129, 397] on rs-slide "Ressources naturelles. Échéanciers. Relations professionnelles. Protéger Vraime…" at bounding box center [768, 229] width 1536 height 420
